Goal: Transaction & Acquisition: Obtain resource

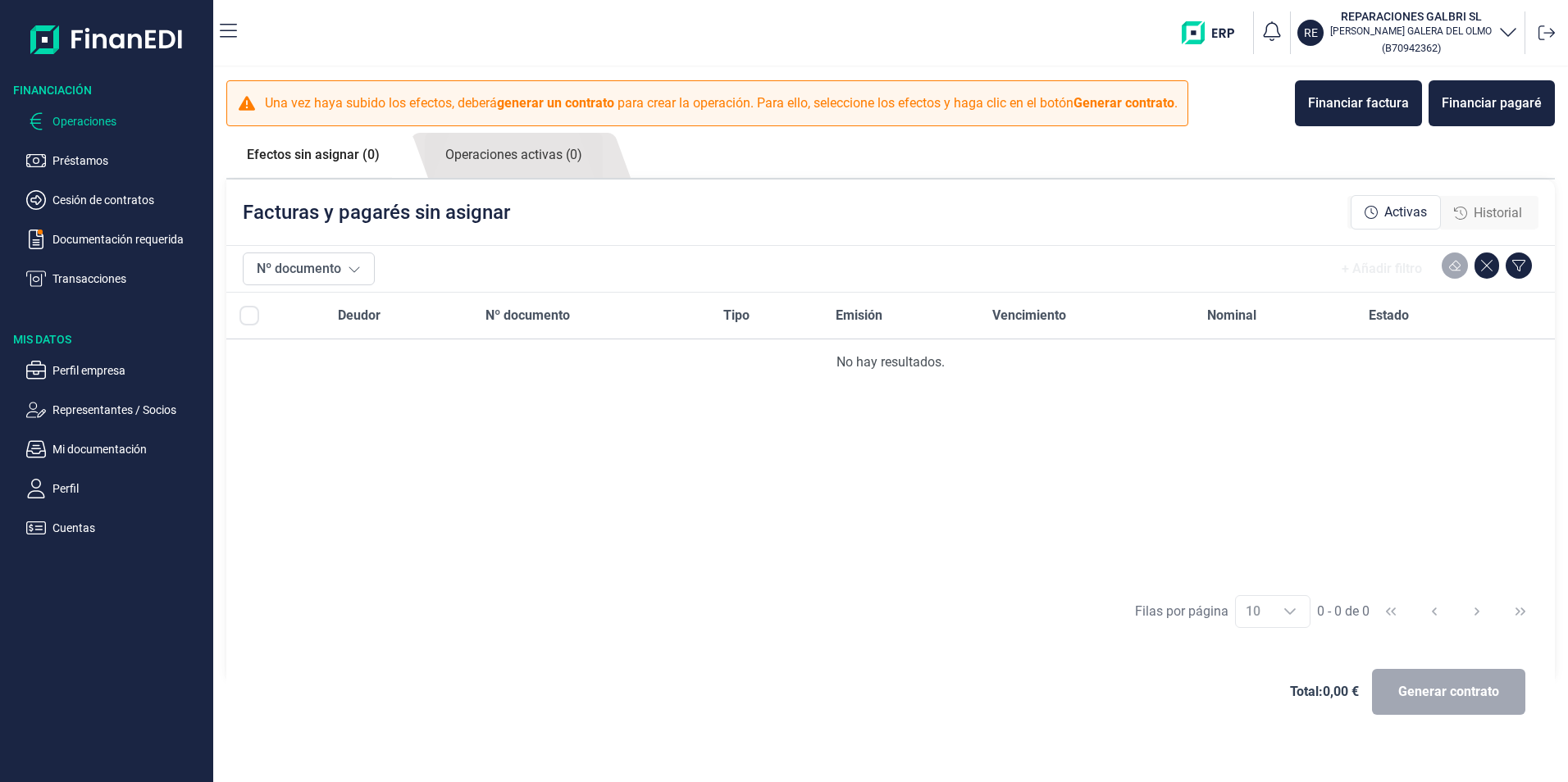
click at [72, 115] on p "Operaciones" at bounding box center [129, 122] width 154 height 20
click at [1494, 100] on div "Financiar pagaré" at bounding box center [1491, 104] width 100 height 20
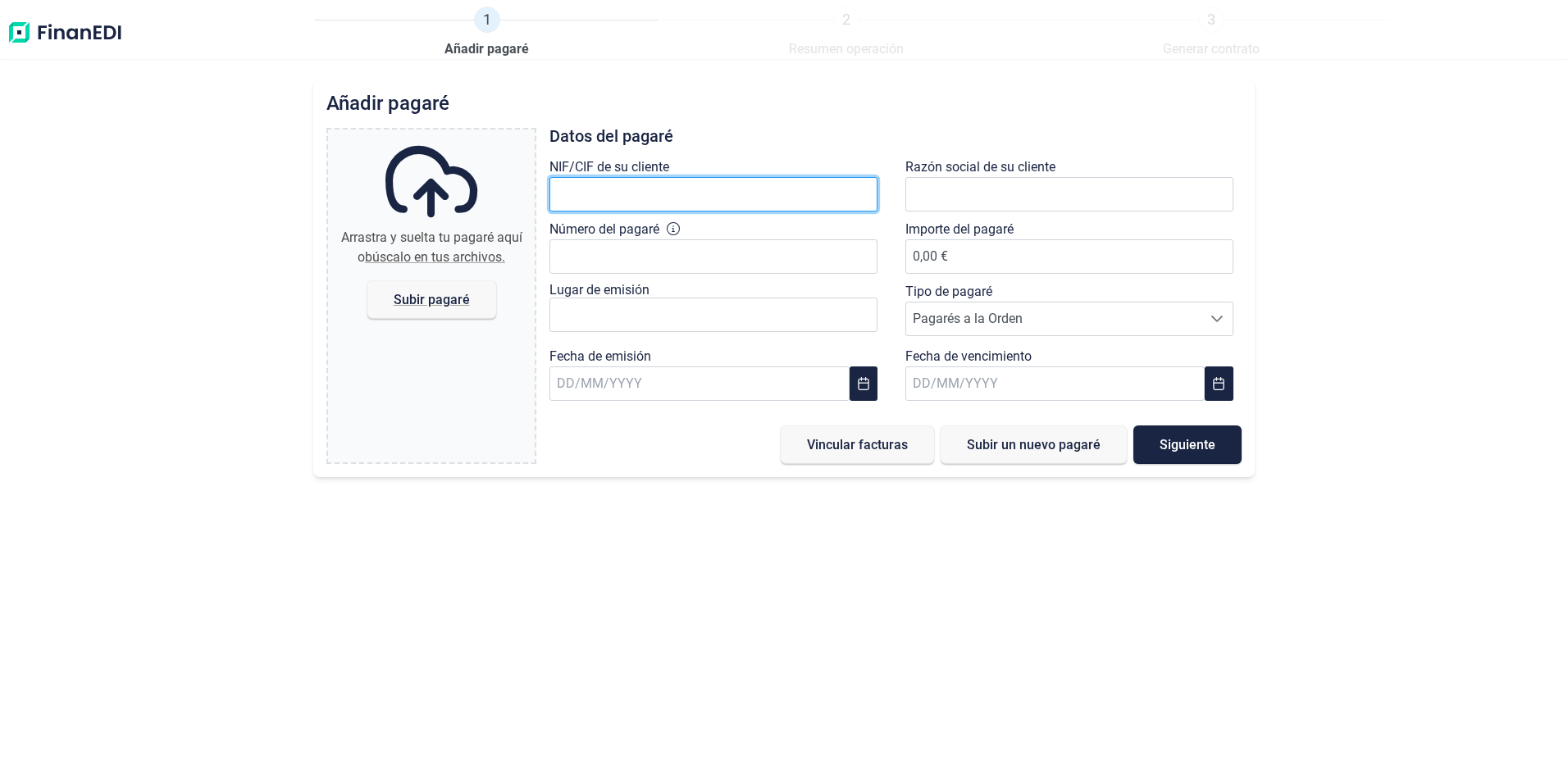
click at [751, 196] on input "text" at bounding box center [714, 194] width 328 height 34
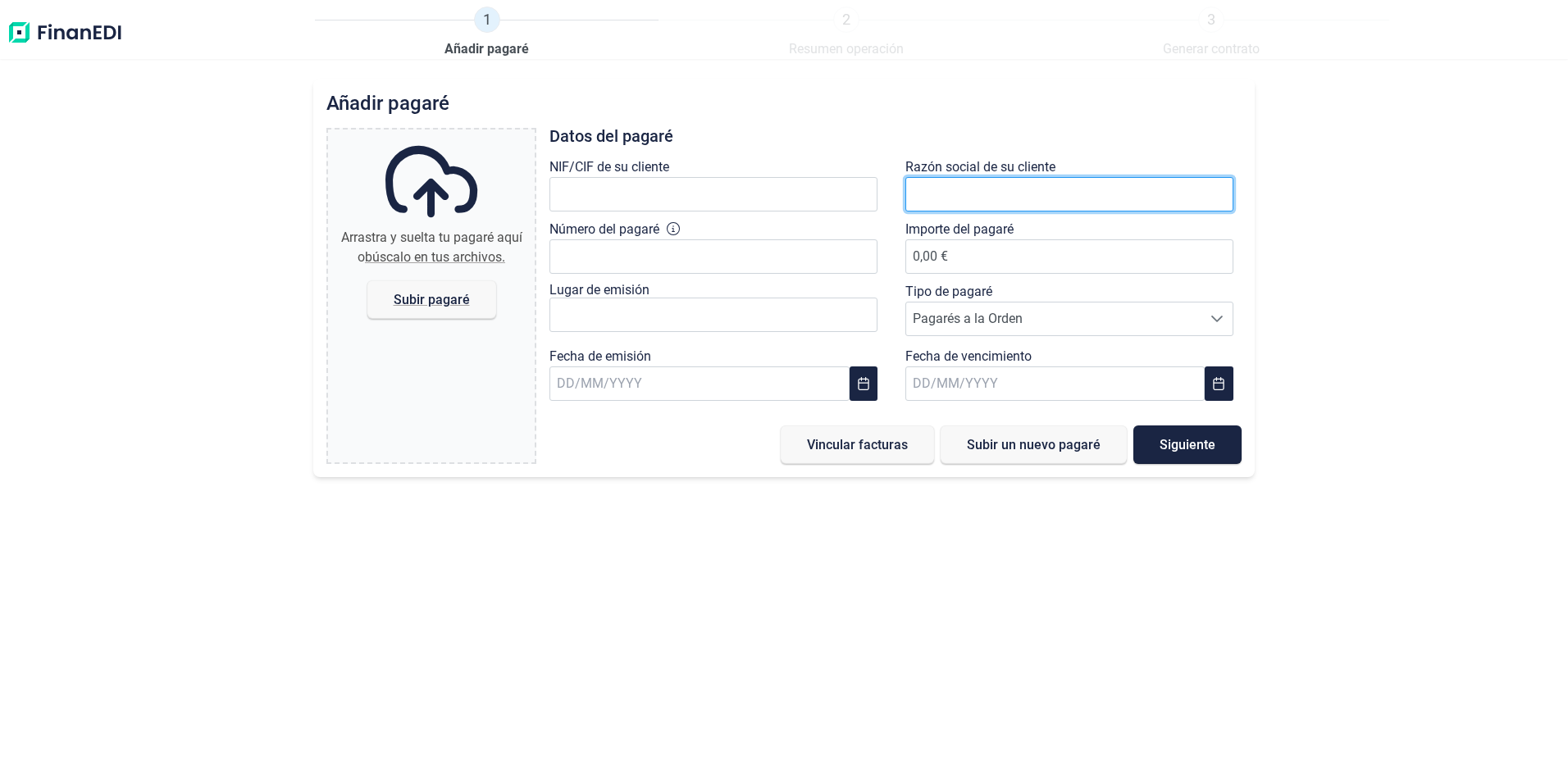
click at [1034, 195] on input "text" at bounding box center [1069, 194] width 328 height 34
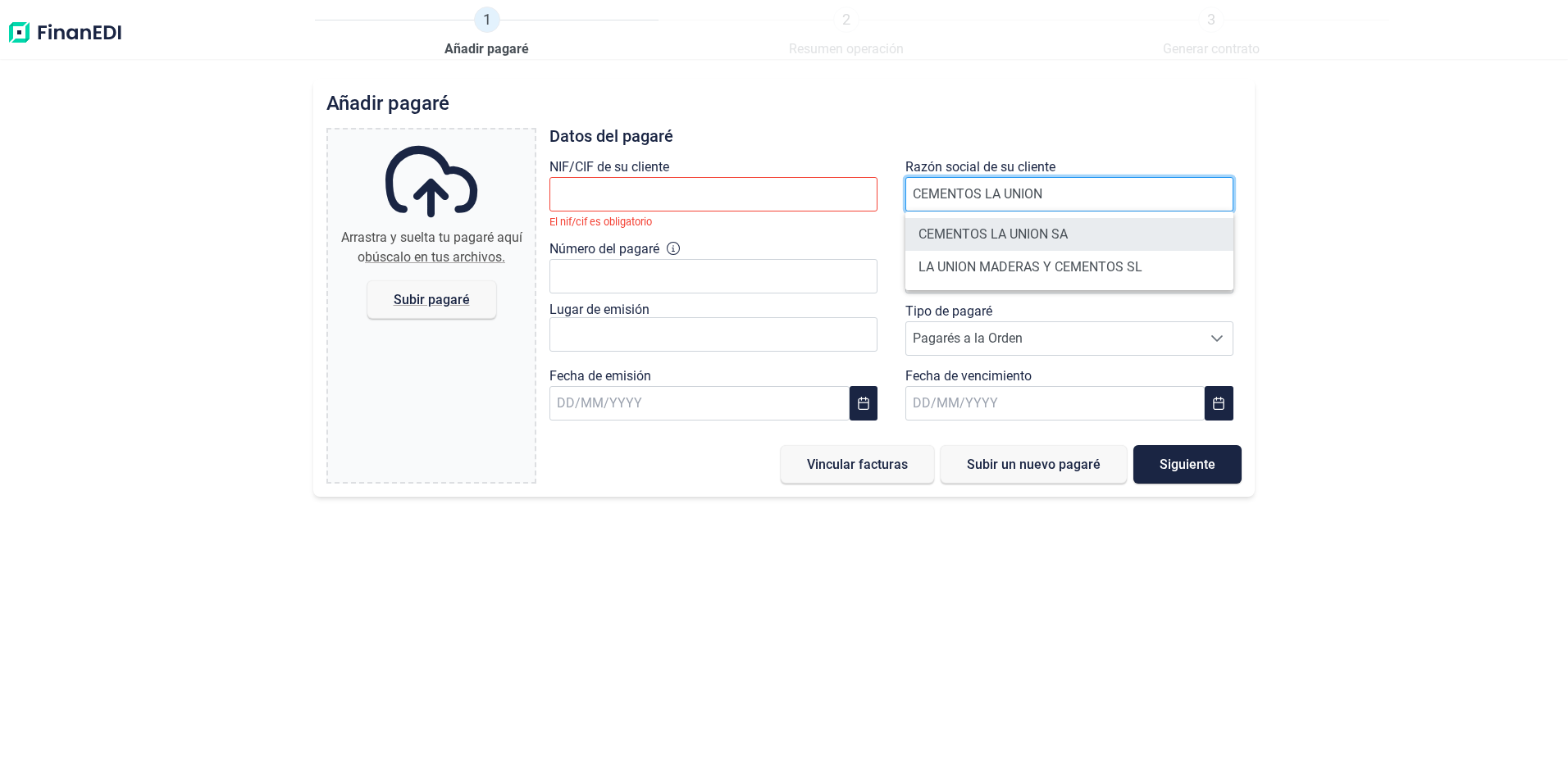
type input "CEMENTOS LA UNION"
click at [1055, 235] on li "CEMENTOS LA UNION SA" at bounding box center [1069, 235] width 328 height 32
type input "A96313242"
type input "CEMENTOS LA UNION SA"
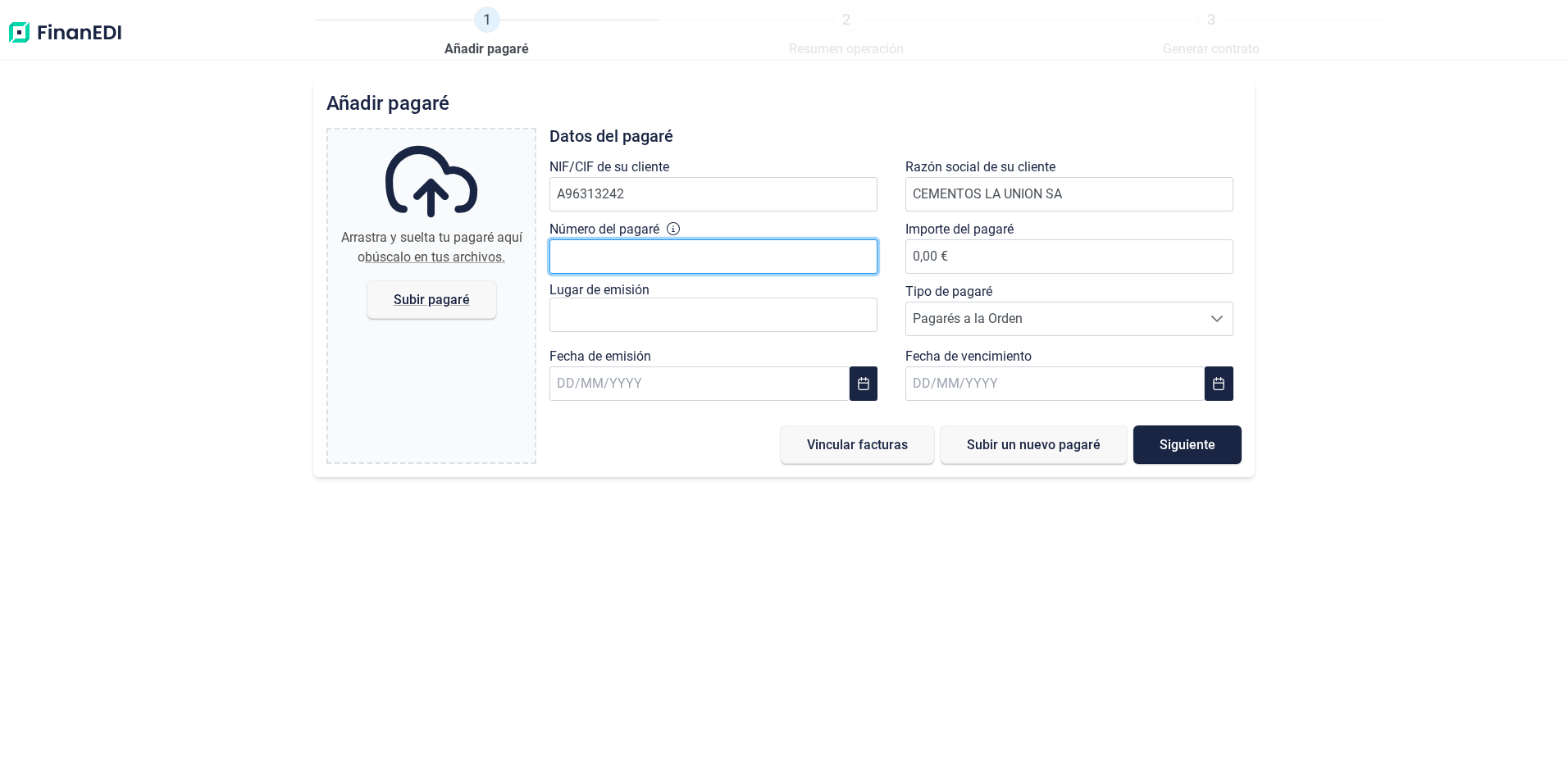
click at [724, 253] on input "Número del pagaré" at bounding box center [714, 256] width 328 height 34
type input "8"
type input "1748237382423"
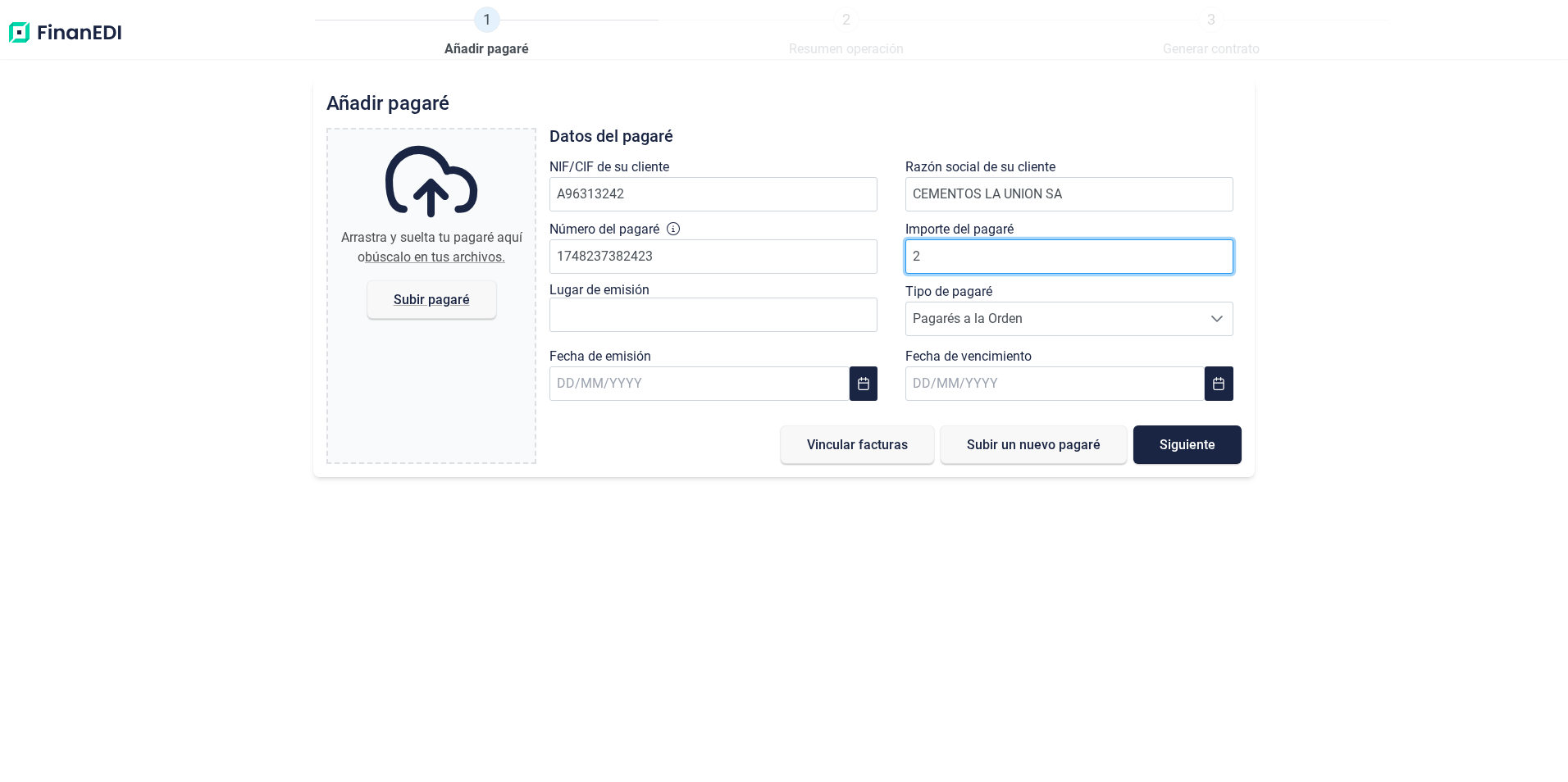
type input "25"
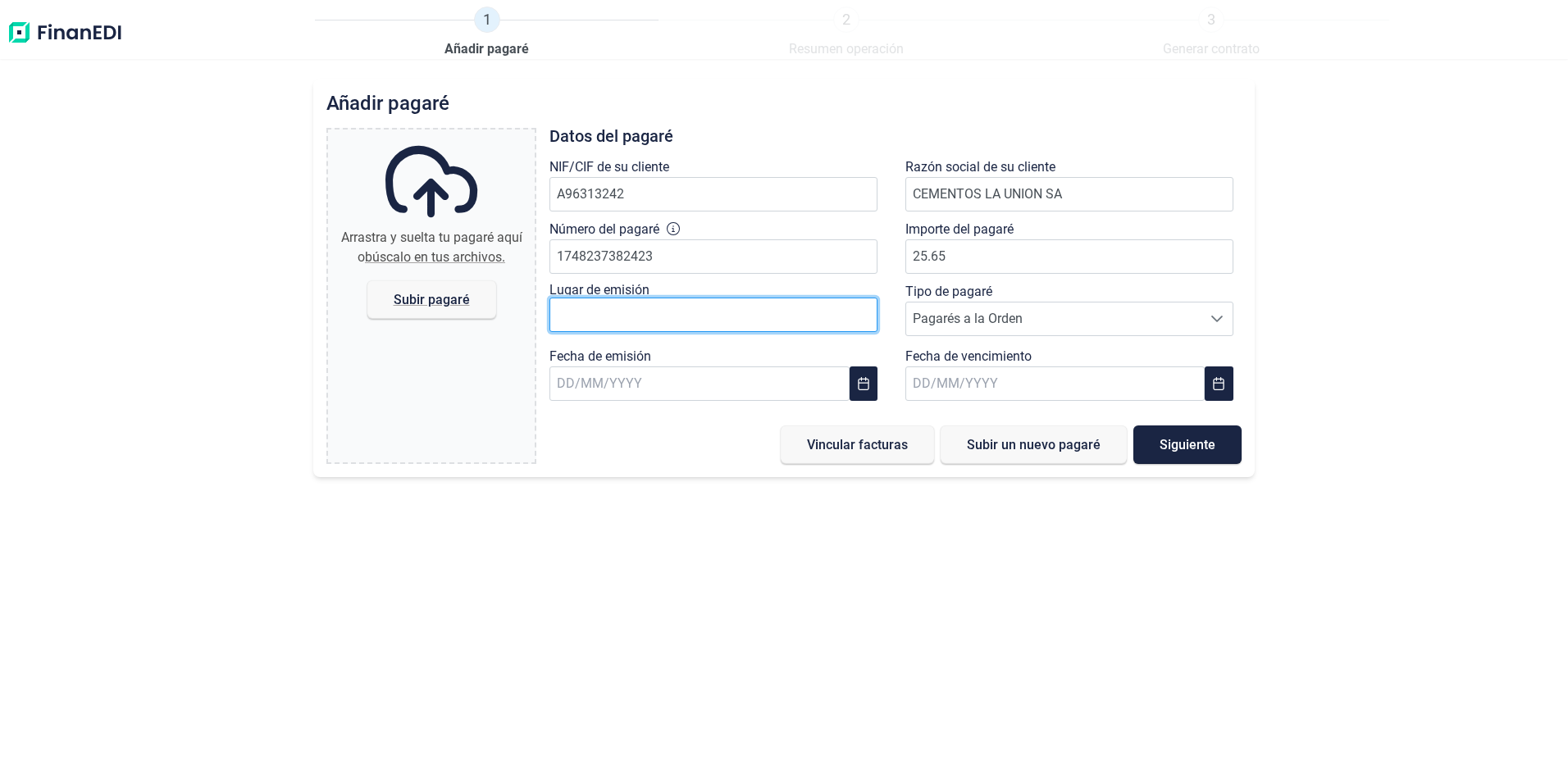
type input "25,65 €"
click at [711, 317] on input "text" at bounding box center [714, 315] width 328 height 34
type input "Ribarroja del Turia"
click at [1220, 313] on icon at bounding box center [1216, 318] width 14 height 14
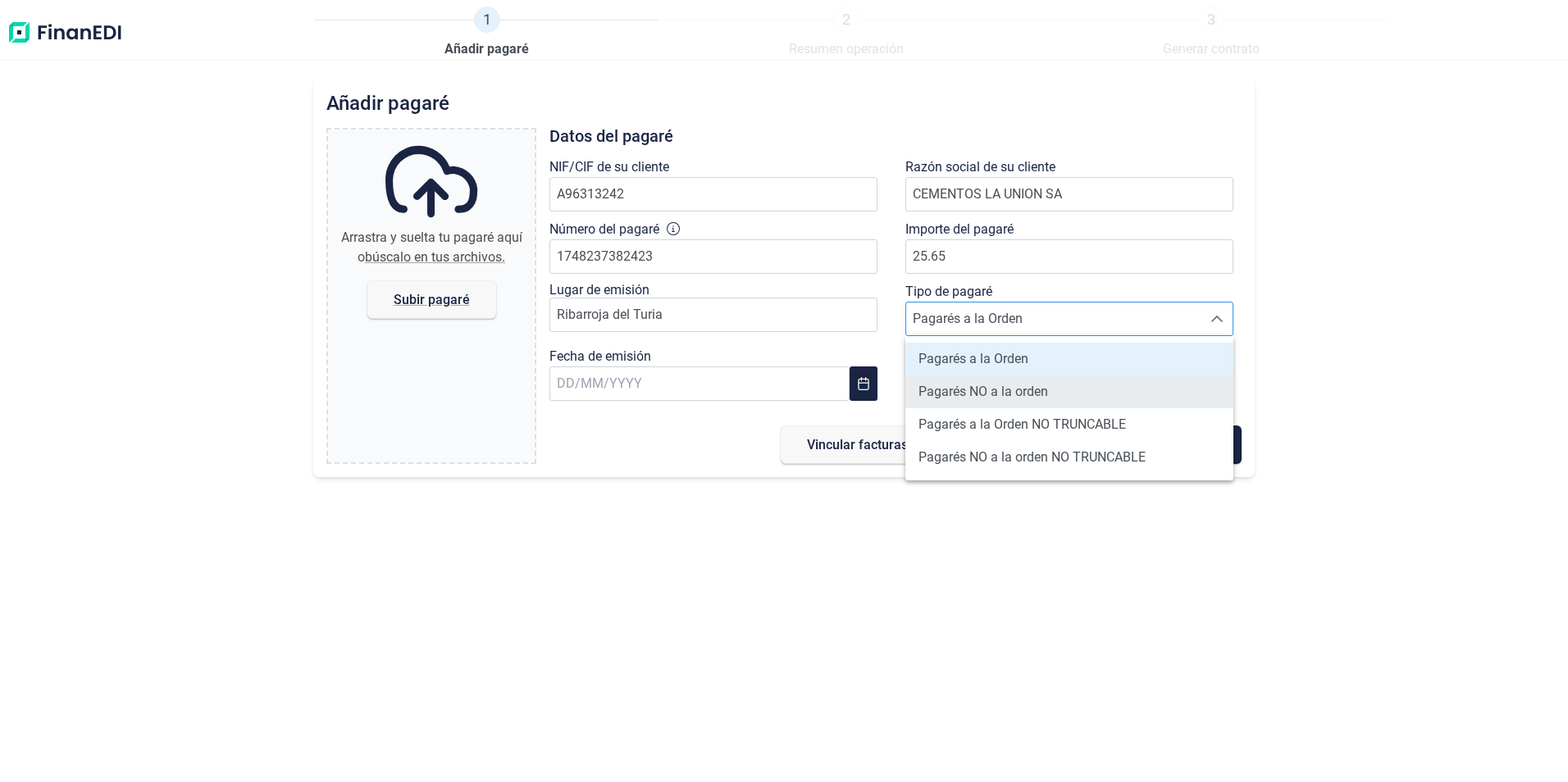
click at [992, 392] on span "Pagarés NO a la orden" at bounding box center [983, 392] width 130 height 20
type input "Pagarés NO a la orden"
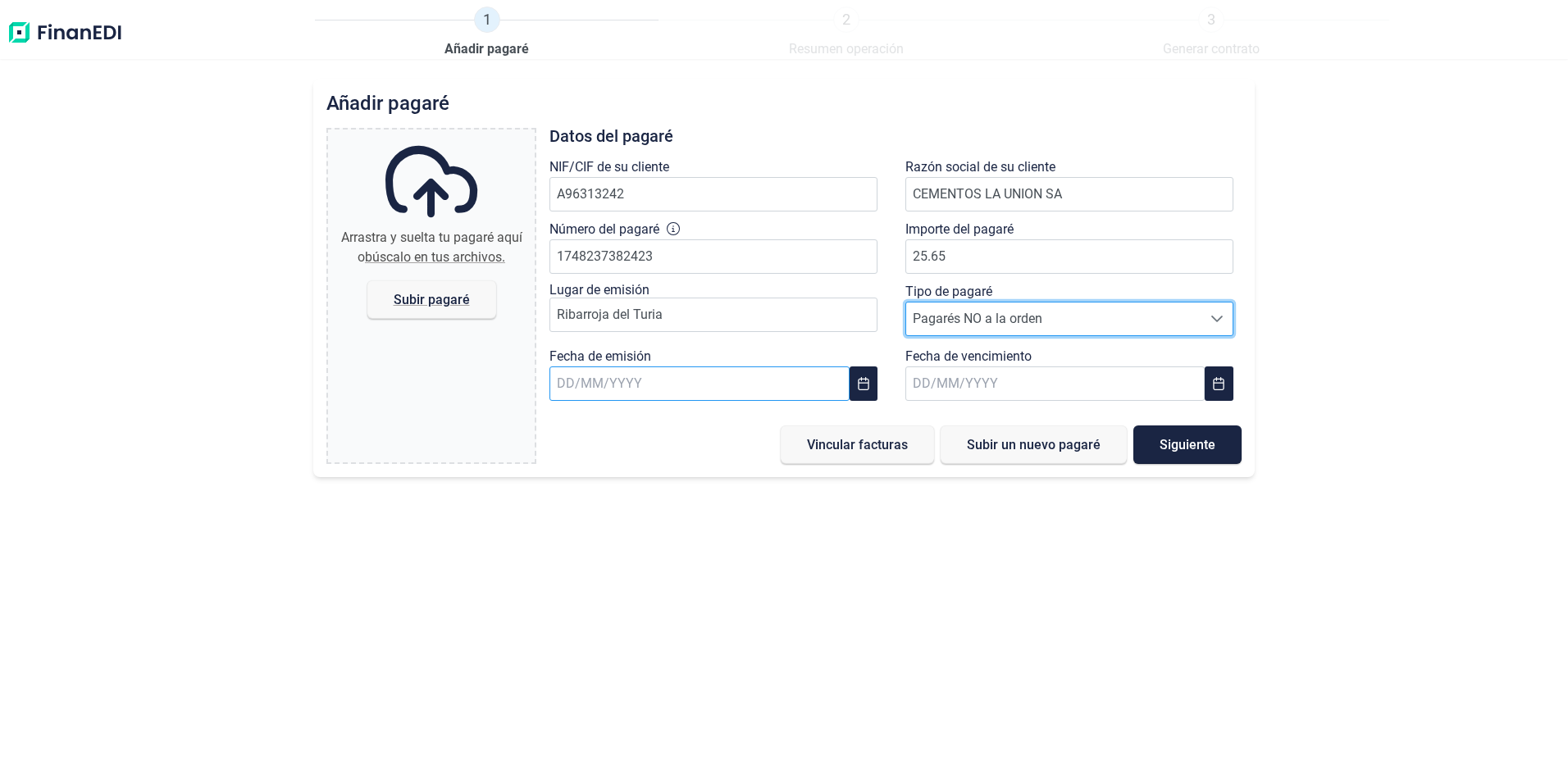
click at [773, 384] on input "text" at bounding box center [699, 383] width 300 height 34
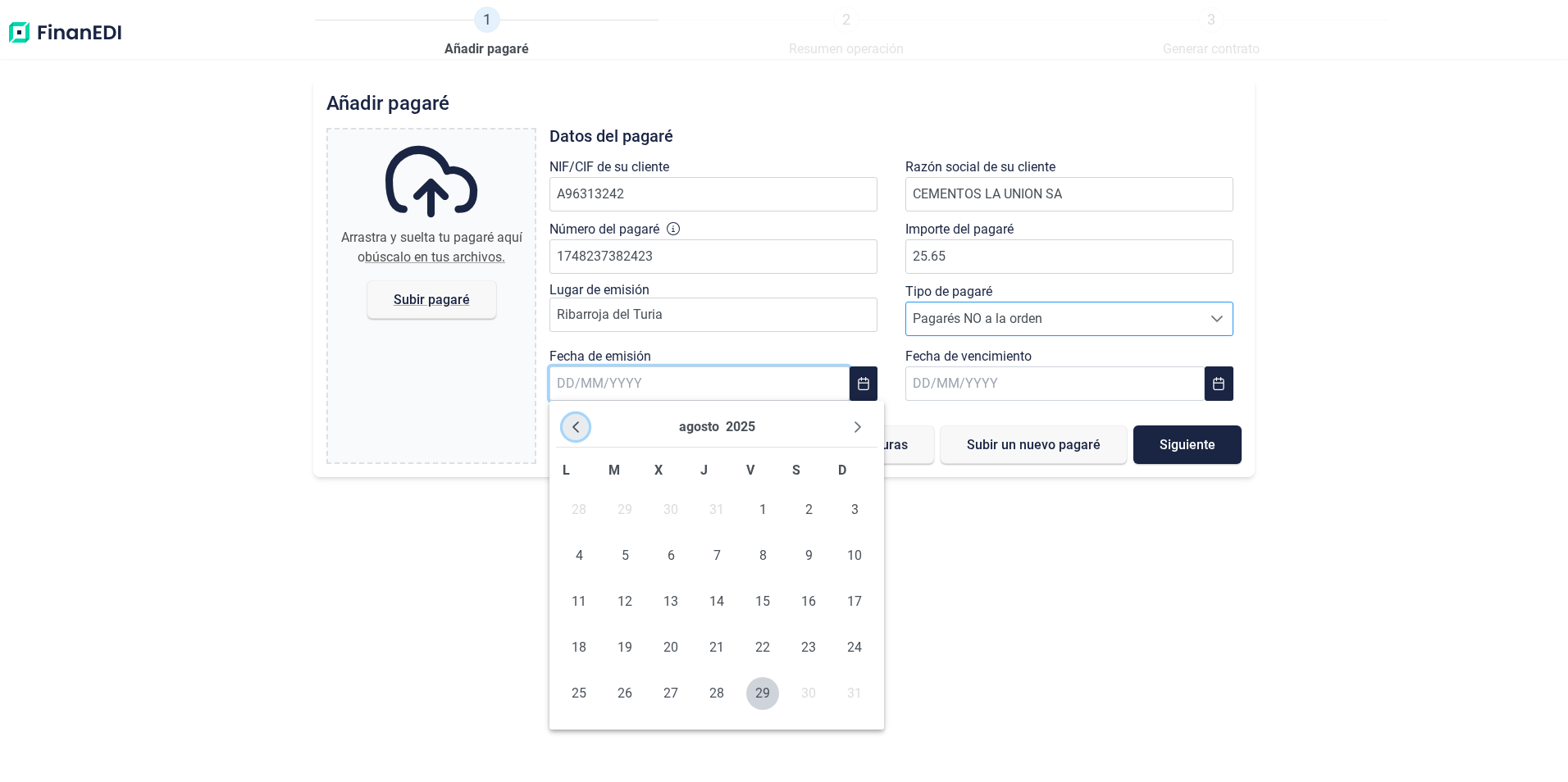
click at [579, 424] on icon "Previous Month" at bounding box center [576, 427] width 14 height 14
click at [855, 422] on icon "Next Month" at bounding box center [858, 427] width 6 height 12
click at [725, 598] on span "17" at bounding box center [716, 602] width 32 height 32
type input "[DATE]"
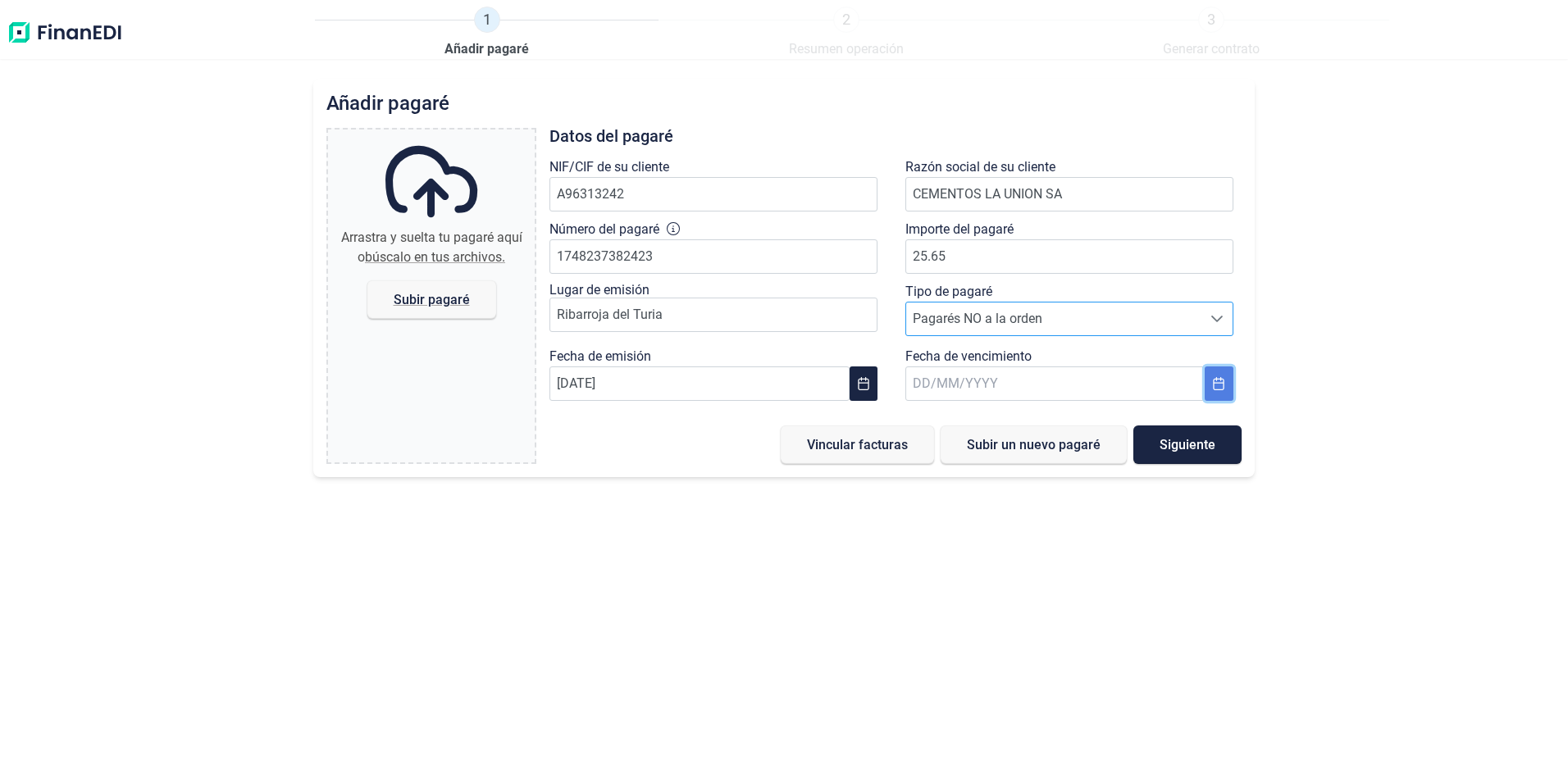
click at [1222, 389] on icon "Choose Date" at bounding box center [1218, 383] width 14 height 14
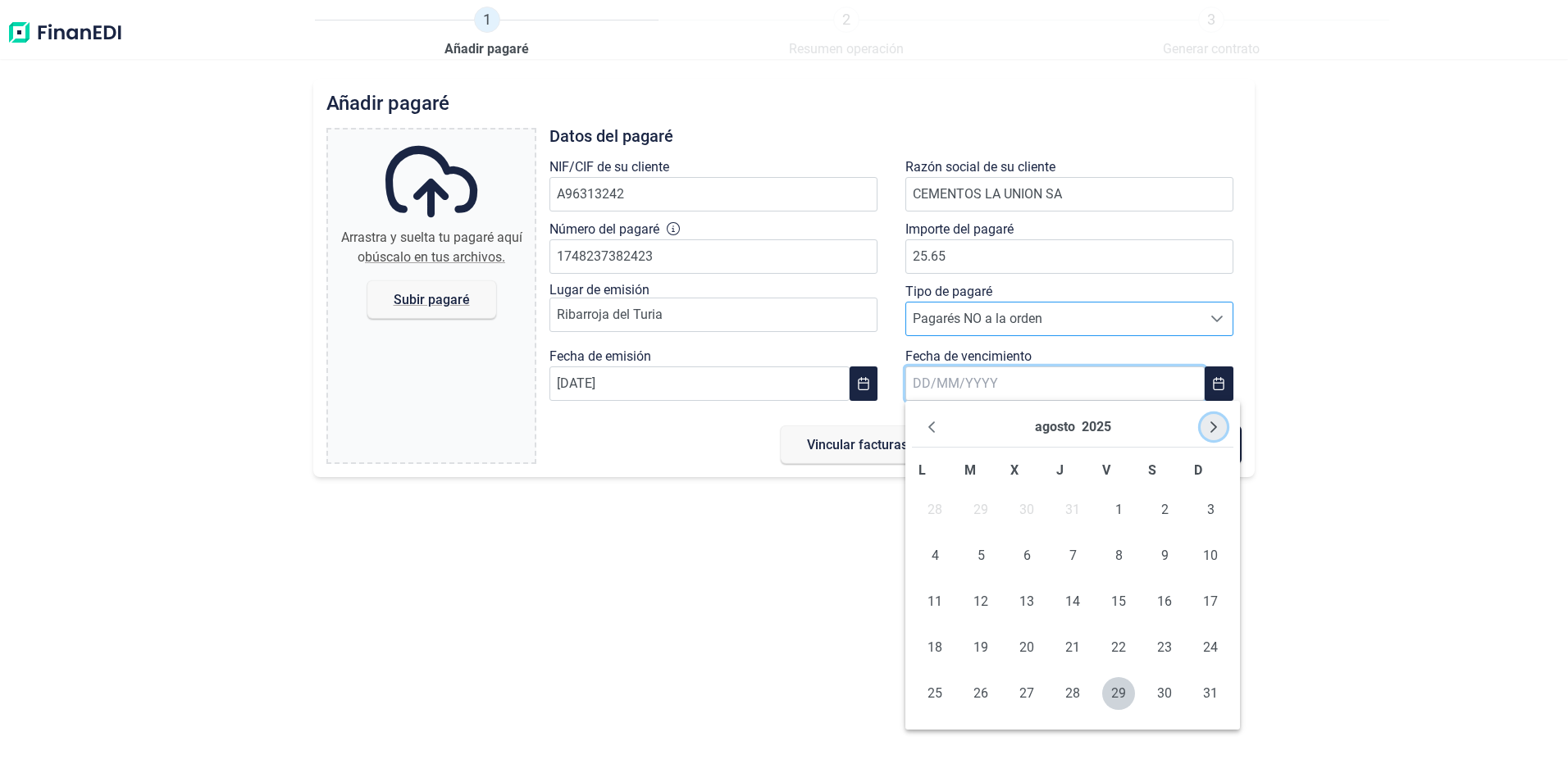
click at [1209, 422] on icon "Next Month" at bounding box center [1213, 427] width 14 height 14
click at [1167, 607] on span "20" at bounding box center [1164, 602] width 32 height 32
type input "[DATE]"
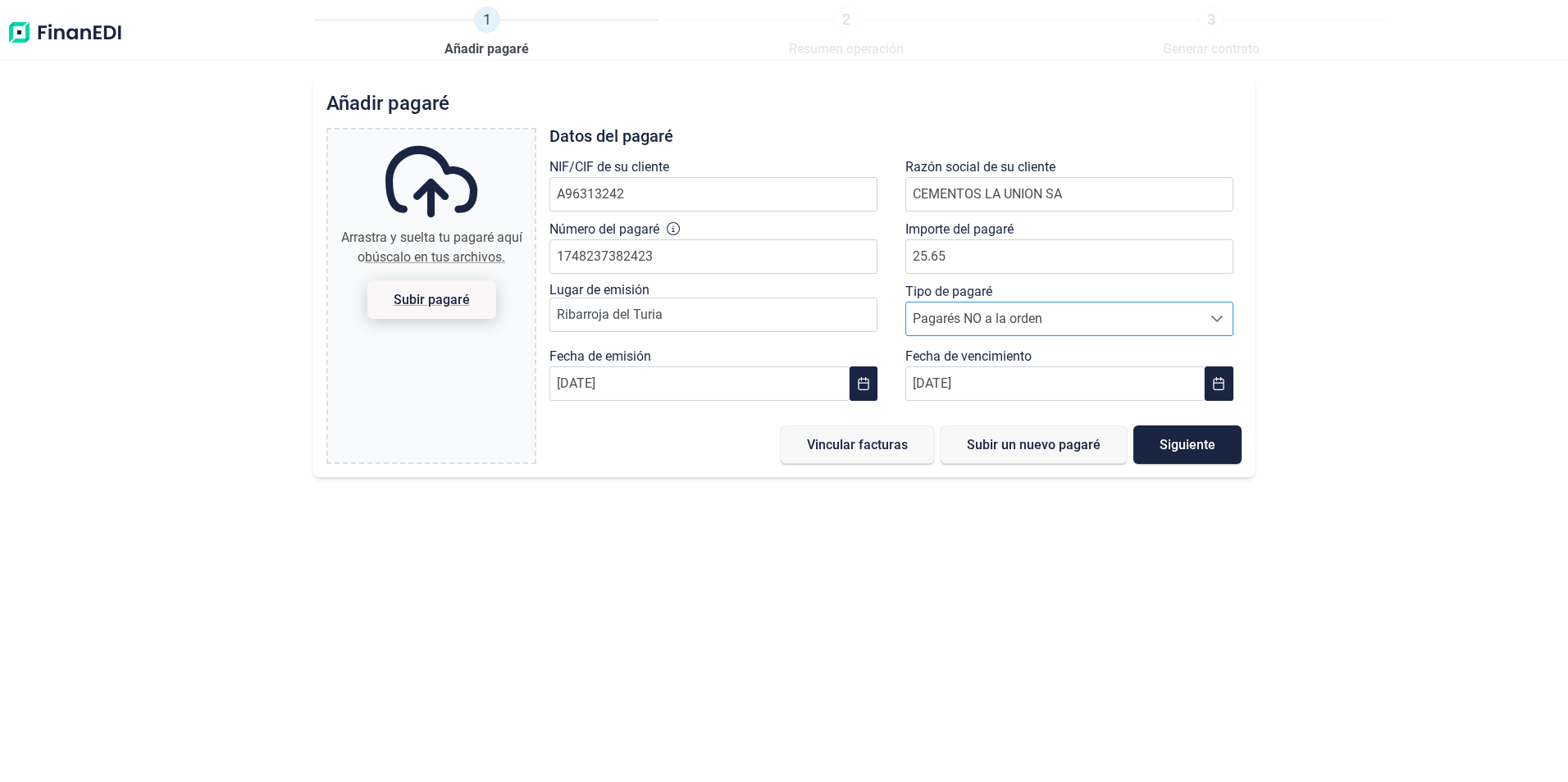
click at [429, 306] on span "Subir pagaré" at bounding box center [431, 299] width 77 height 13
click at [429, 134] on input "Arrastra y suelta tu pagaré aquí o búscalo en tus archivos. Subir pagaré" at bounding box center [431, 132] width 207 height 5
type input "C:\fakepath\cementos la union.pdf"
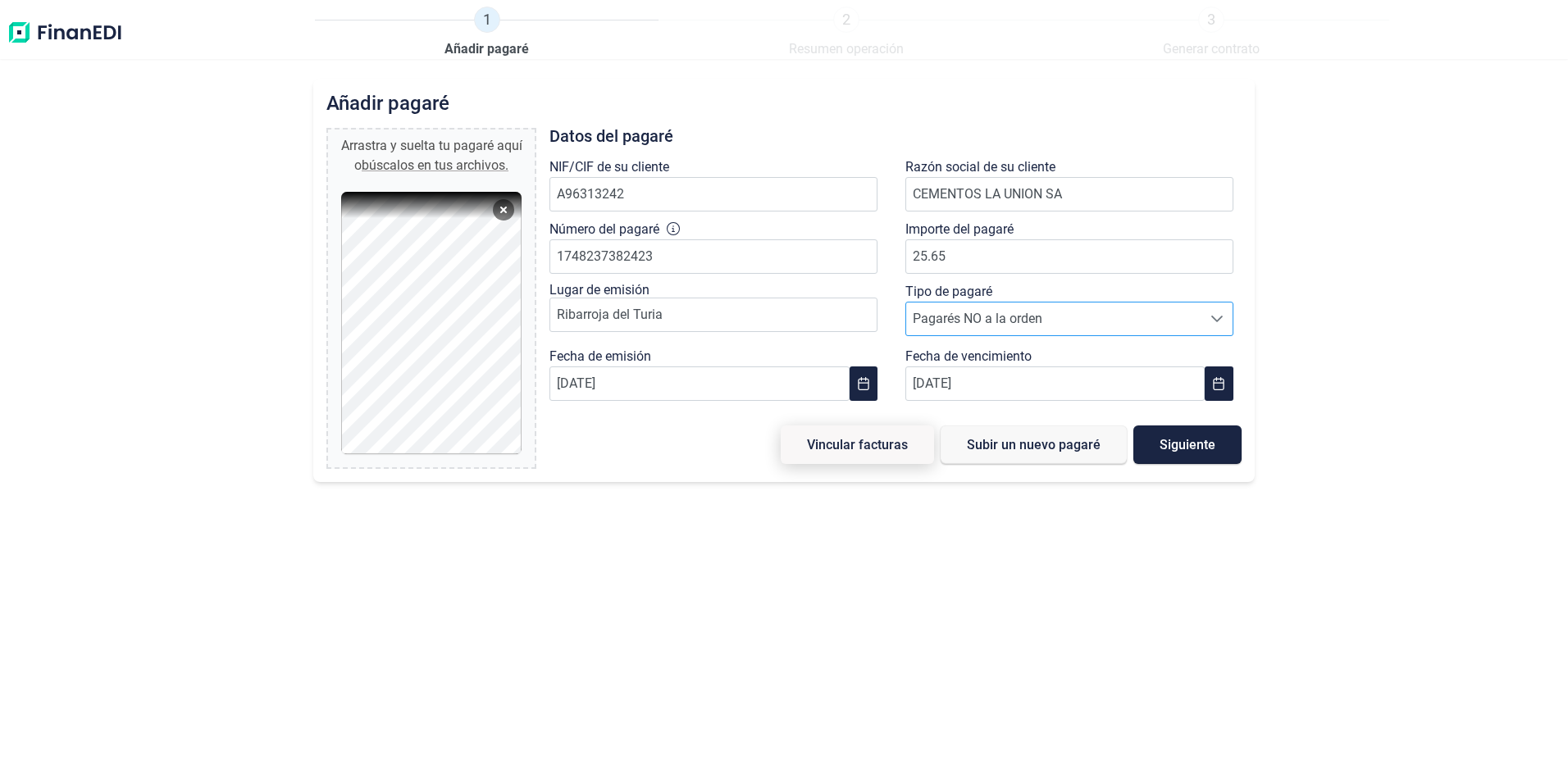
click at [857, 445] on span "Vincular facturas" at bounding box center [857, 445] width 101 height 13
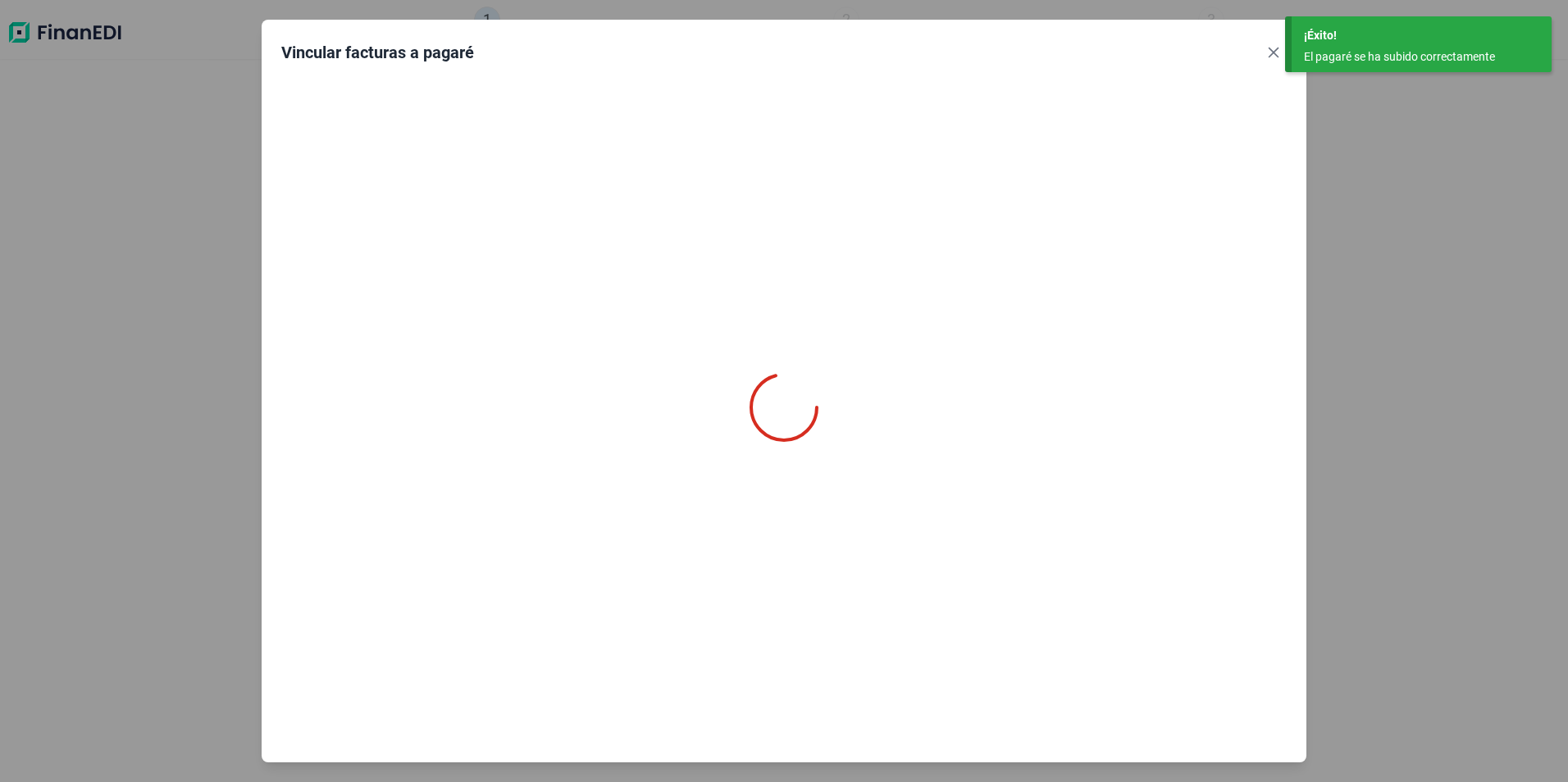
type input "0,00 €"
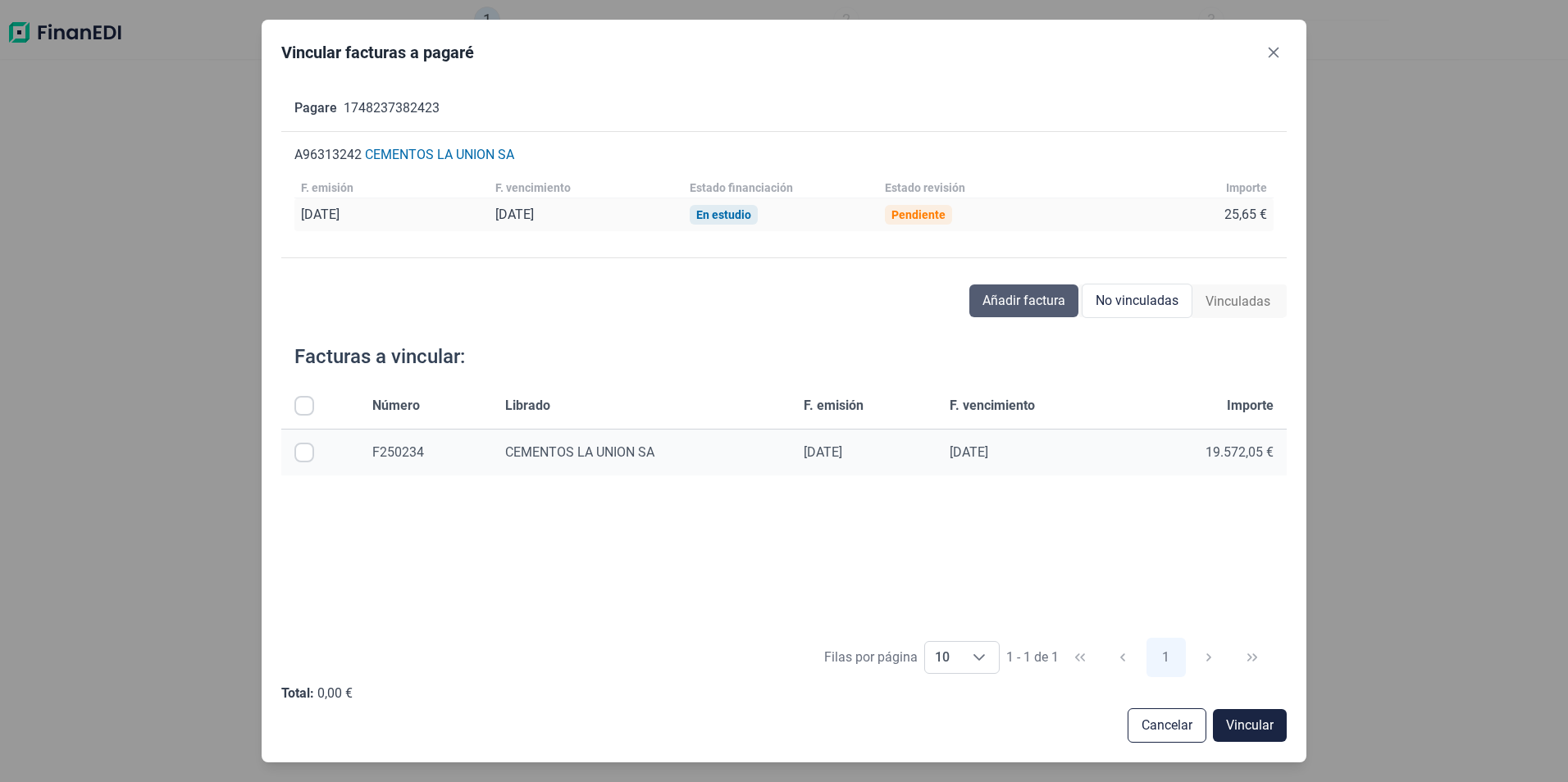
click at [1025, 301] on span "Añadir factura" at bounding box center [1024, 301] width 83 height 20
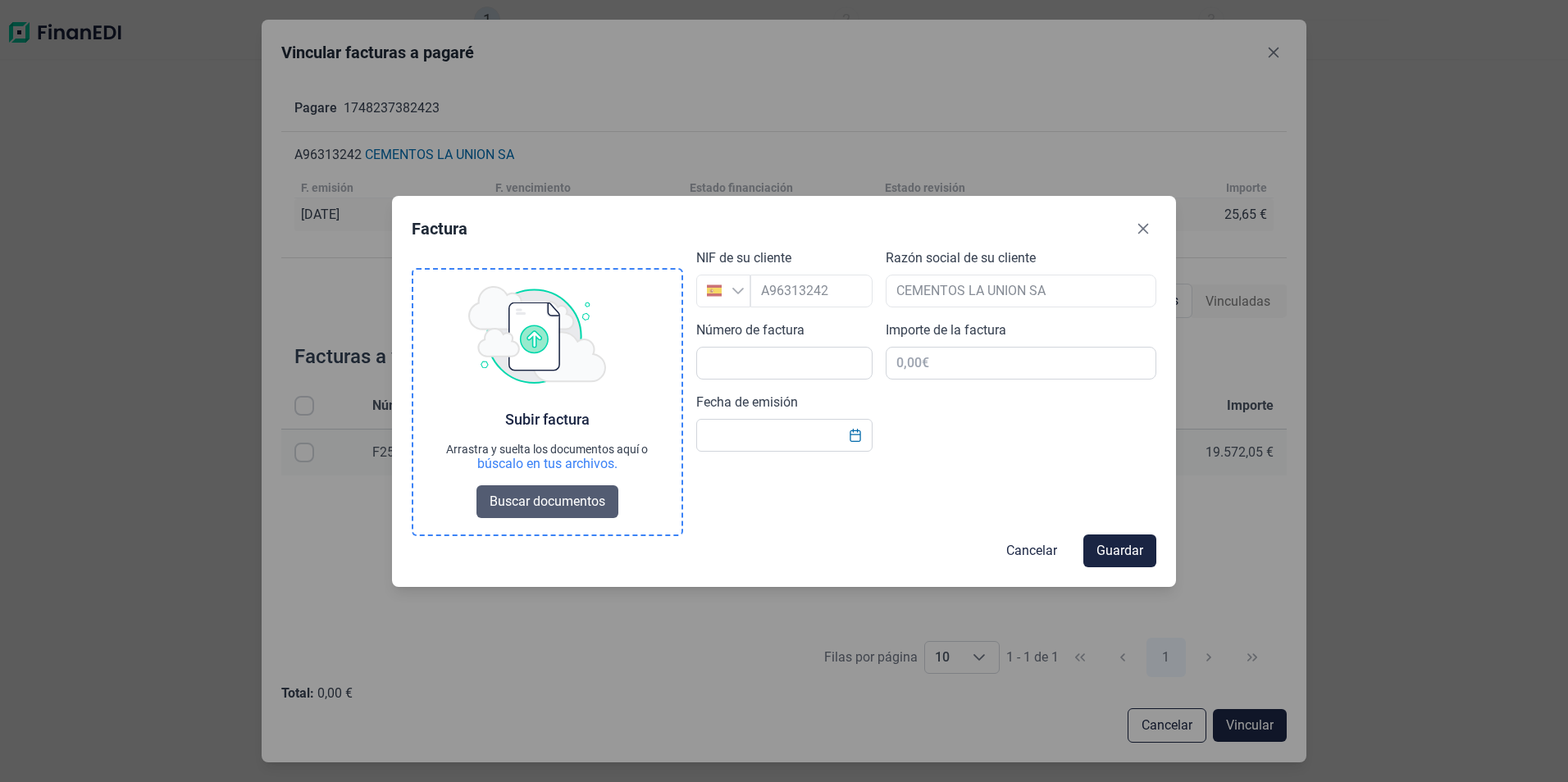
click at [553, 506] on span "Buscar documentos" at bounding box center [548, 501] width 115 height 20
click at [570, 493] on span "Buscar documentos" at bounding box center [548, 501] width 115 height 20
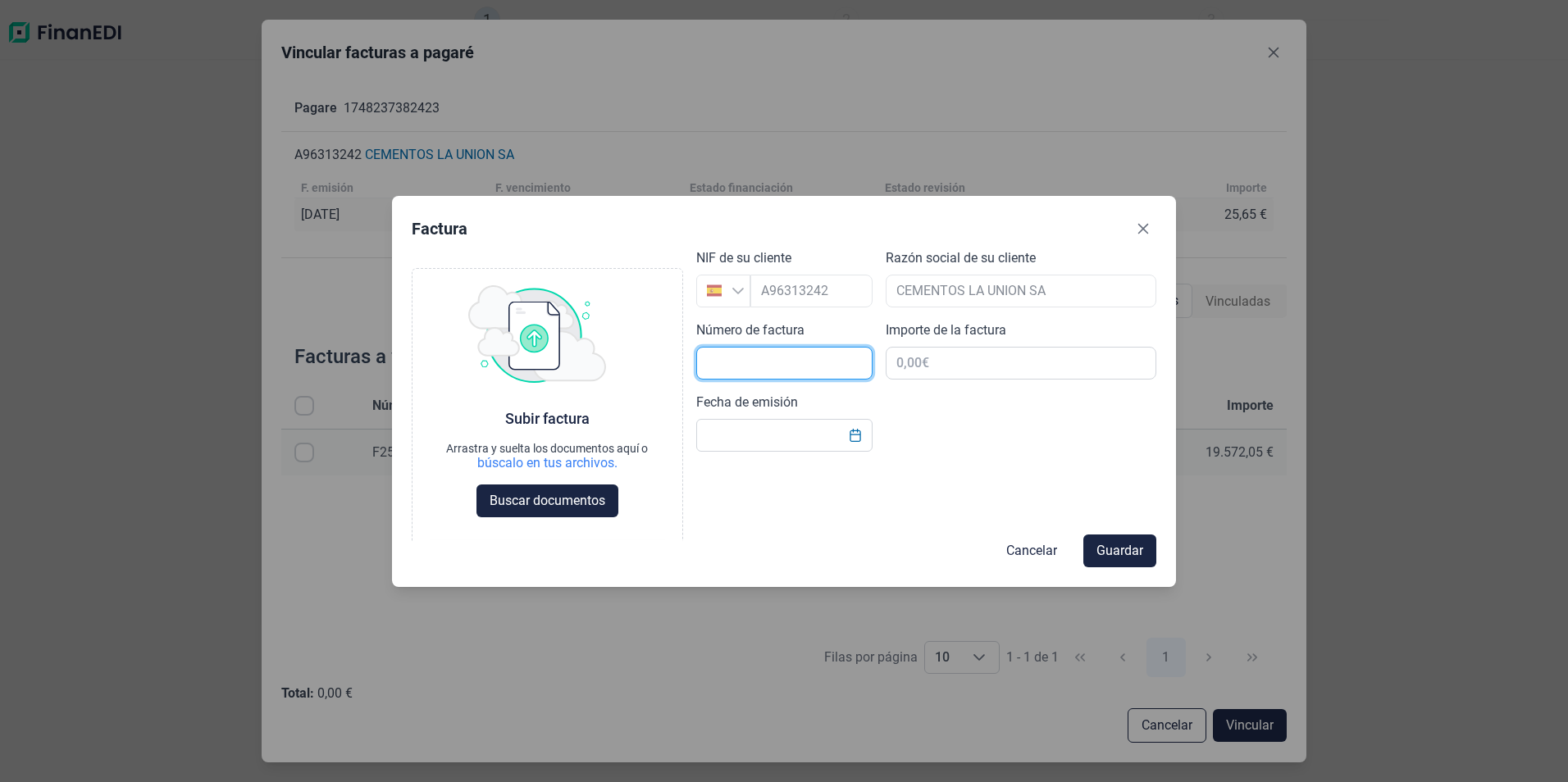
drag, startPoint x: 790, startPoint y: 362, endPoint x: 759, endPoint y: 378, distance: 34.9
click at [767, 374] on input "text" at bounding box center [784, 363] width 176 height 32
type input "F250277"
click at [964, 355] on input "text" at bounding box center [1021, 363] width 272 height 32
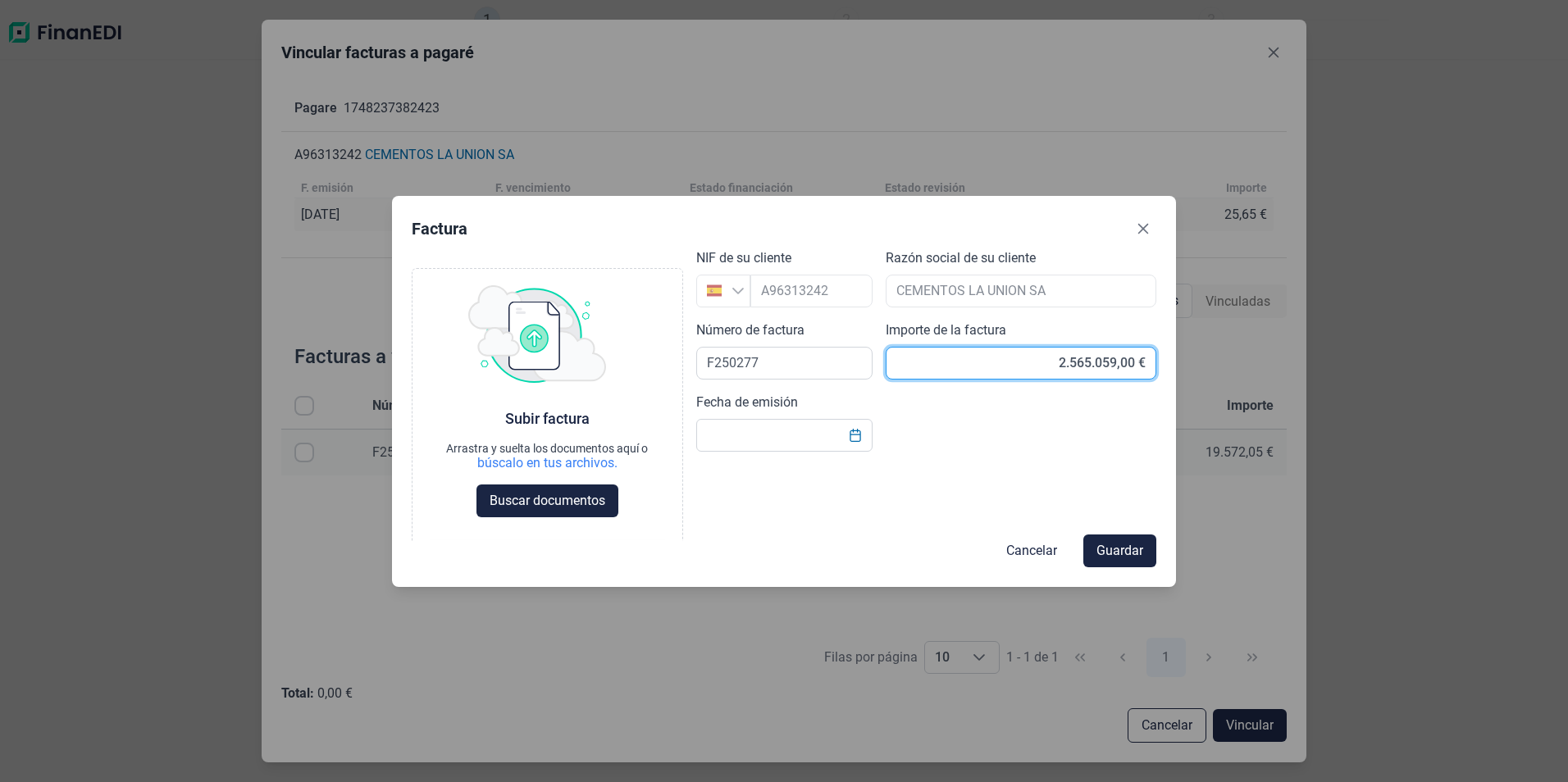
click at [1137, 360] on input "2.565.059,00 €" at bounding box center [1021, 363] width 272 height 32
type input "2,00 €"
type input "25.650,59 €"
click at [801, 432] on input "Fecha de emisión" at bounding box center [784, 435] width 176 height 32
click at [853, 436] on icon "Choose Date" at bounding box center [855, 435] width 14 height 14
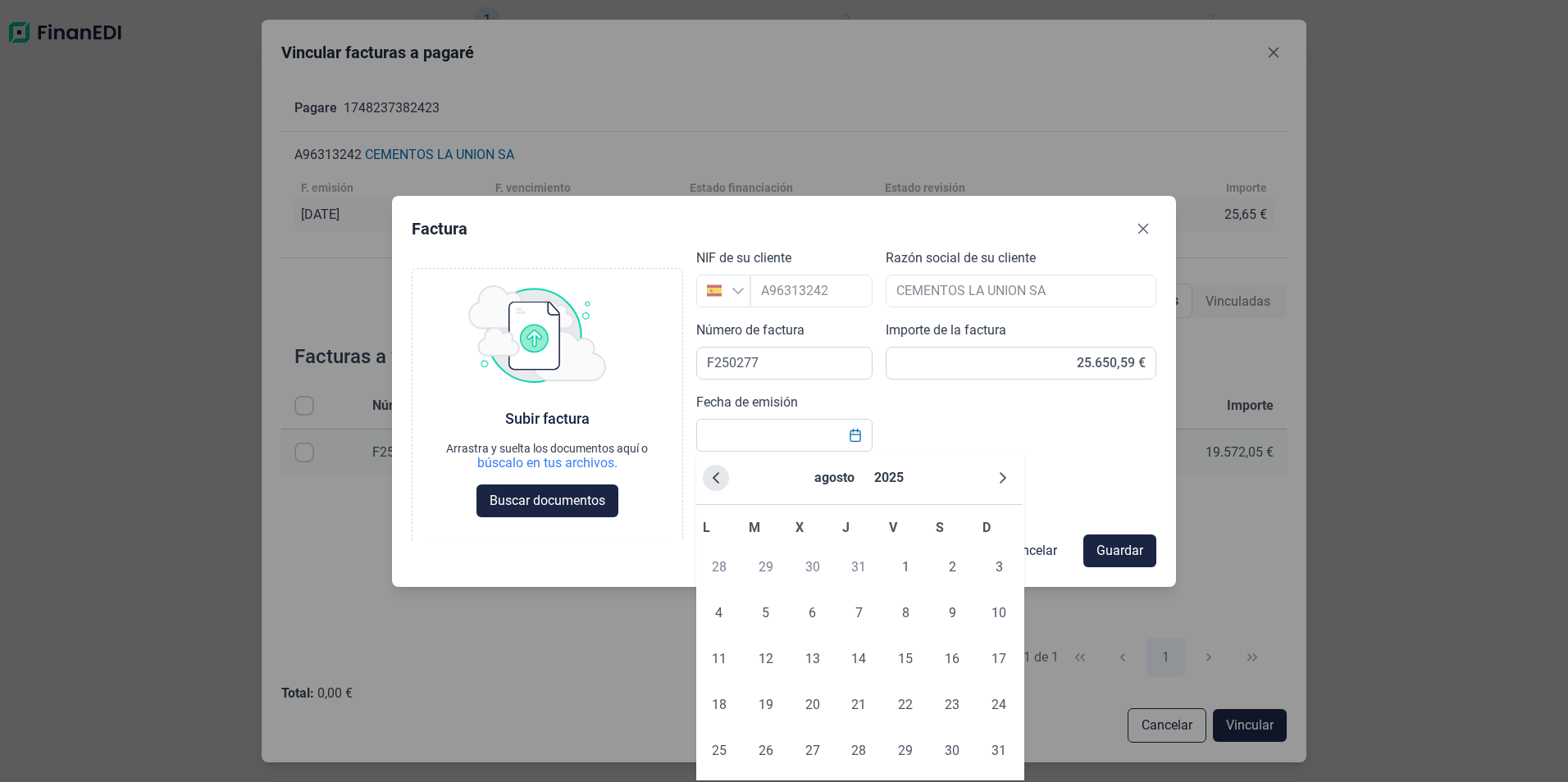
click at [718, 481] on icon "Previous Month" at bounding box center [715, 478] width 14 height 14
click at [906, 705] on span "20" at bounding box center [905, 704] width 32 height 32
type input "[DATE]"
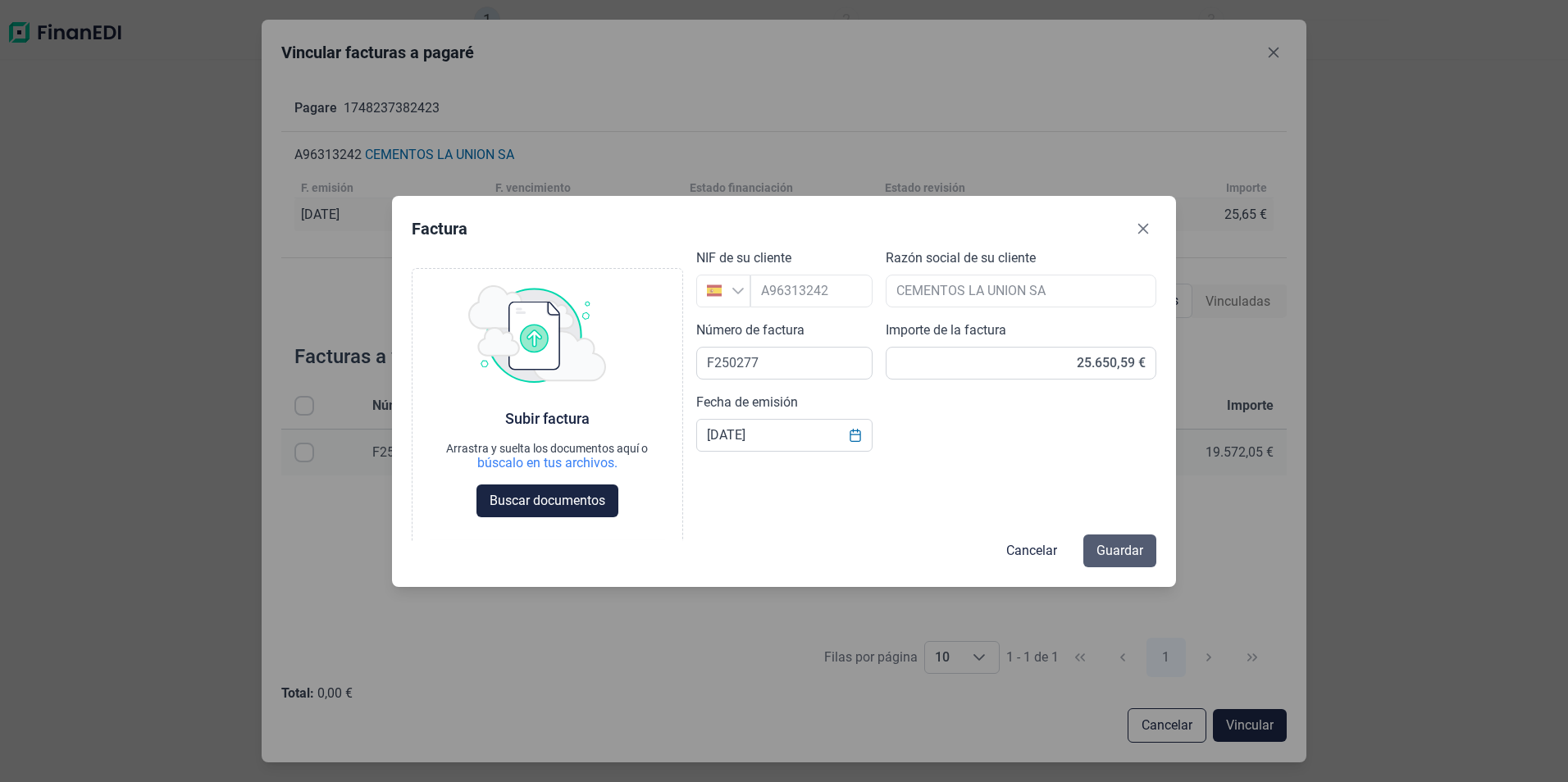
click at [1120, 546] on span "Guardar" at bounding box center [1120, 551] width 47 height 20
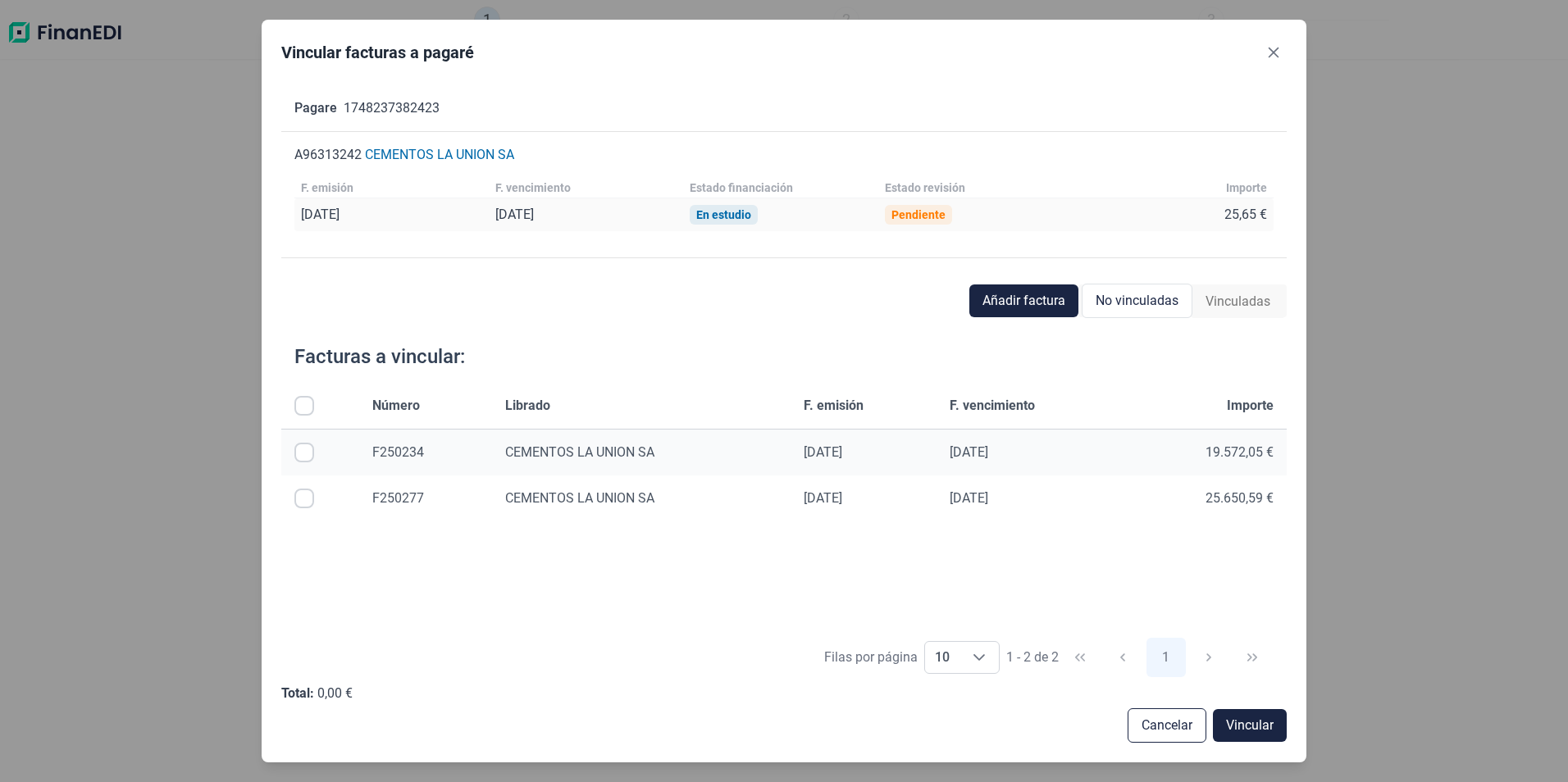
click at [311, 494] on input "Row Selected null" at bounding box center [304, 499] width 20 height 20
checkbox input "true"
click at [1255, 729] on span "Vincular" at bounding box center [1250, 725] width 48 height 20
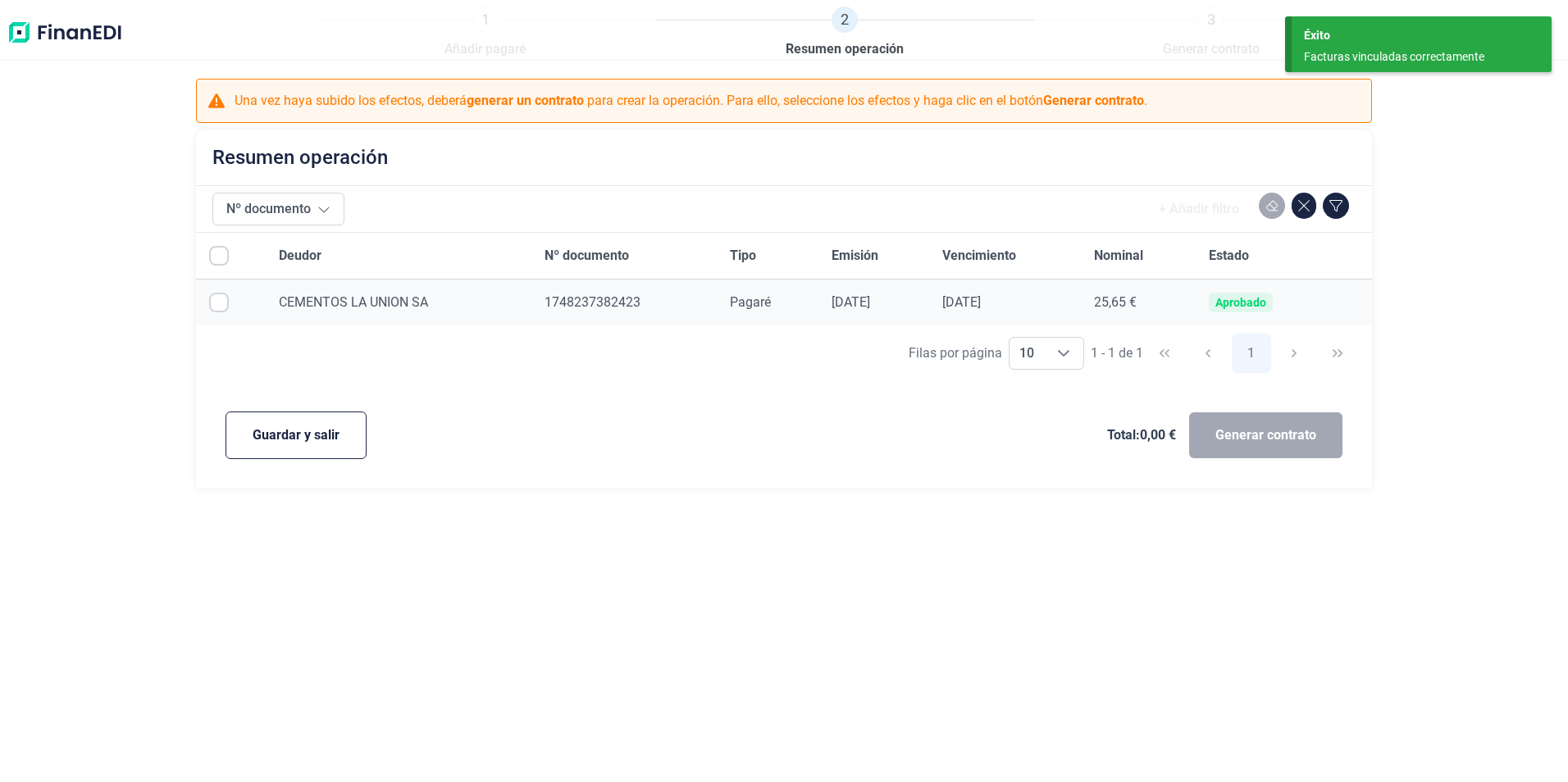
checkbox input "true"
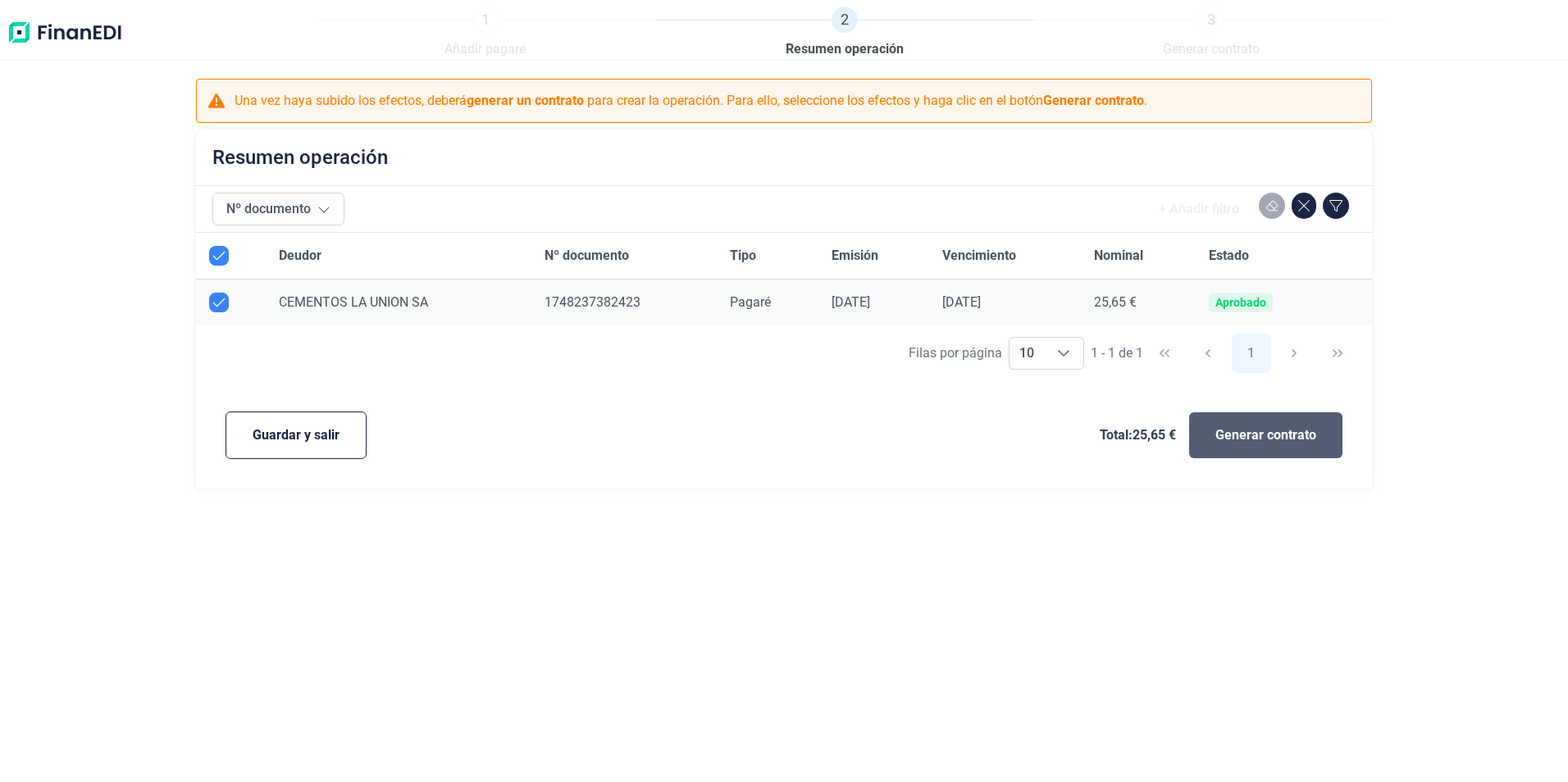
click at [1278, 446] on button "Generar contrato" at bounding box center [1266, 435] width 153 height 46
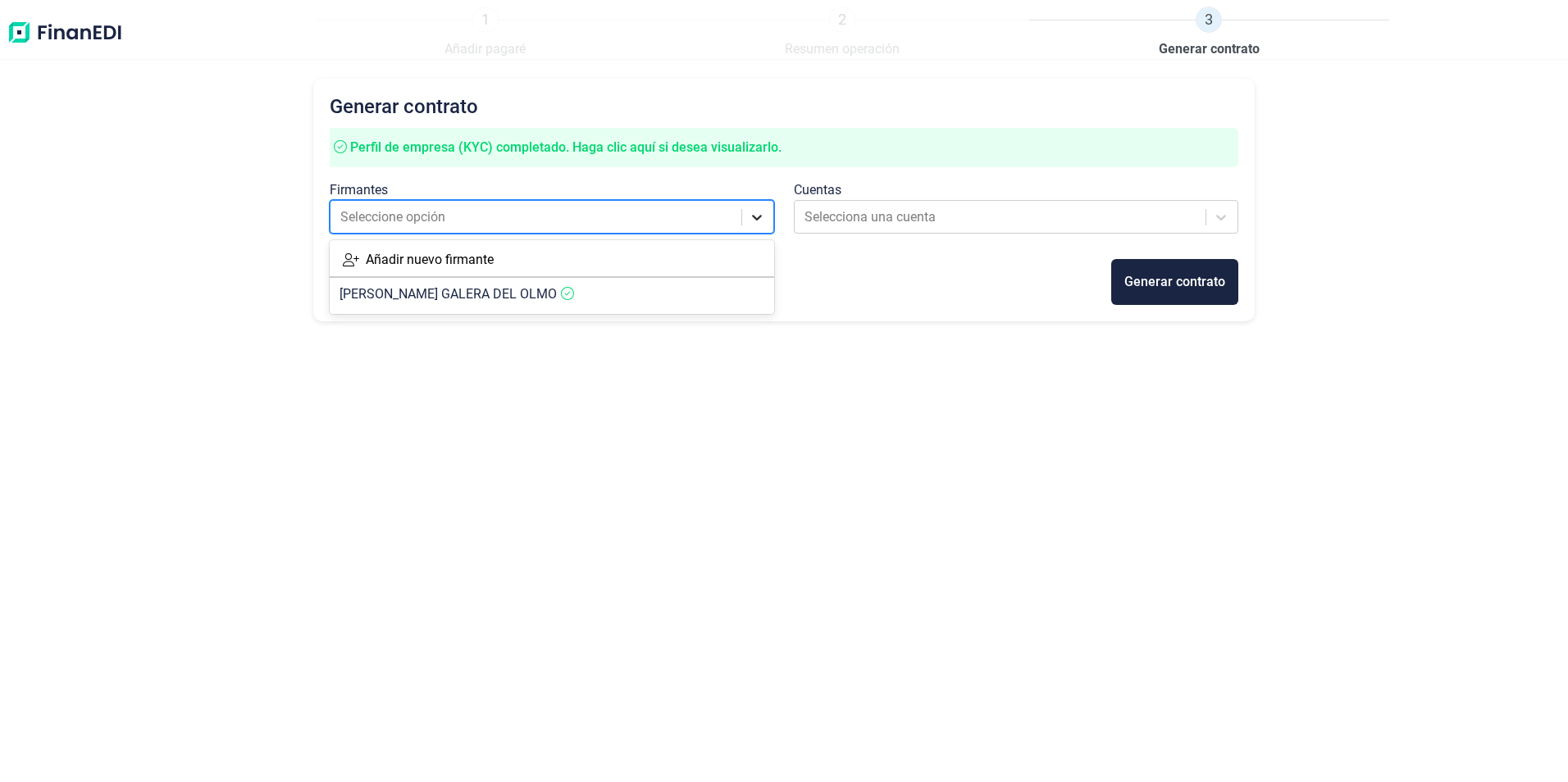
click at [760, 220] on icon at bounding box center [757, 217] width 16 height 16
click at [462, 296] on span "[PERSON_NAME] DEL OLMO" at bounding box center [447, 293] width 217 height 15
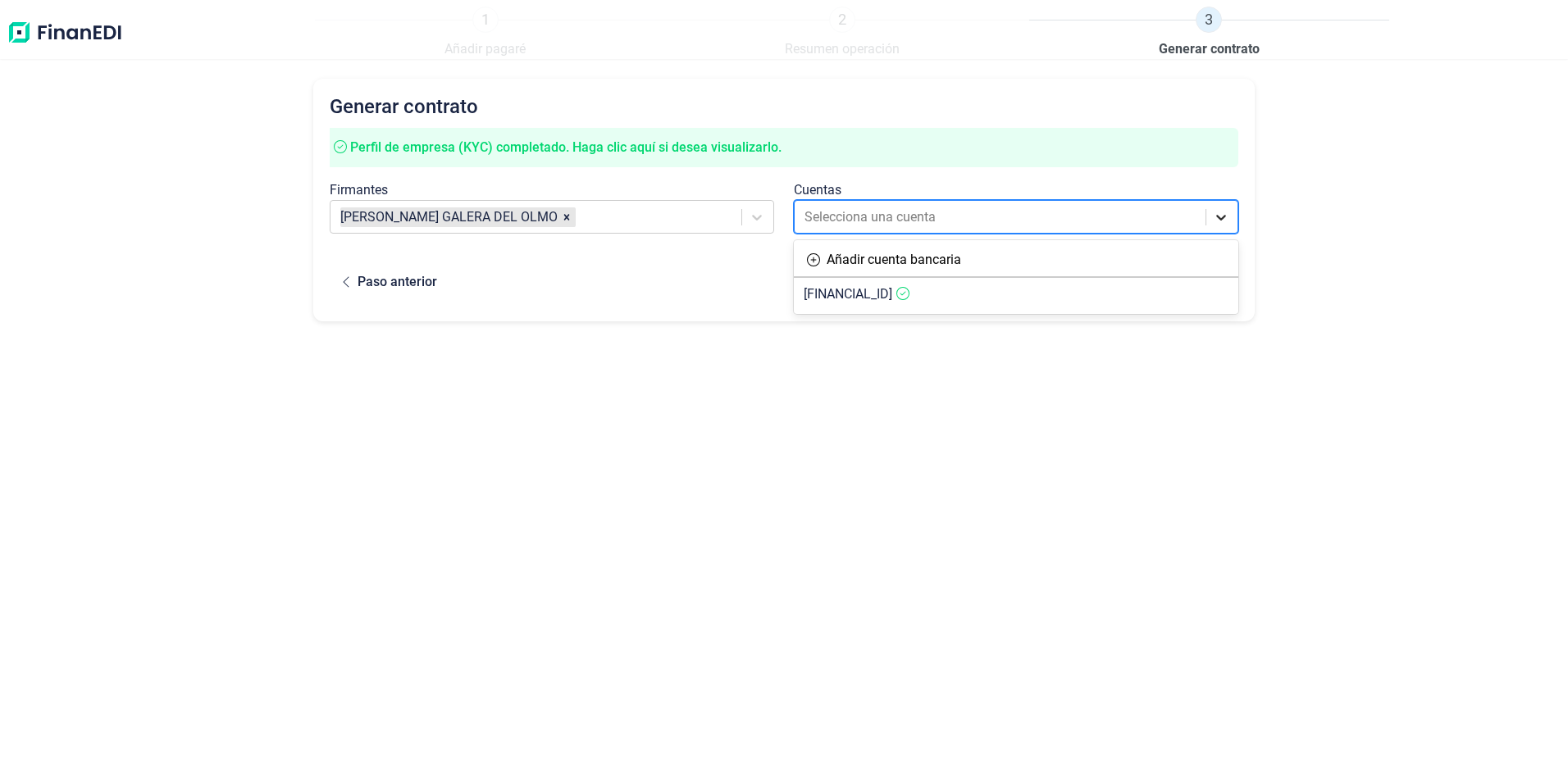
click at [1219, 219] on icon at bounding box center [1221, 217] width 16 height 16
click at [892, 299] on span "[FINANCIAL_ID]" at bounding box center [848, 293] width 88 height 15
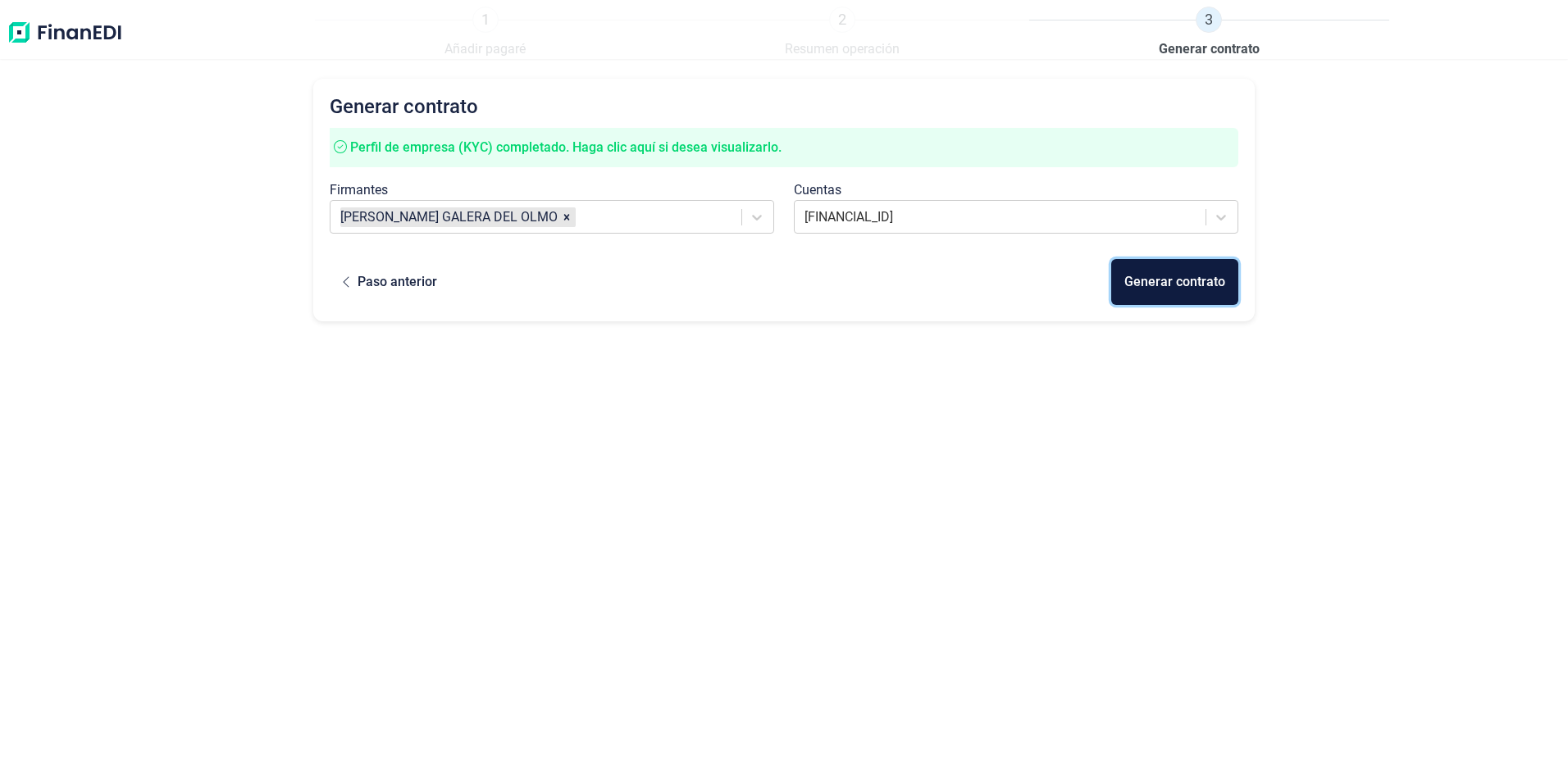
click at [1192, 283] on div "Generar contrato" at bounding box center [1175, 282] width 101 height 20
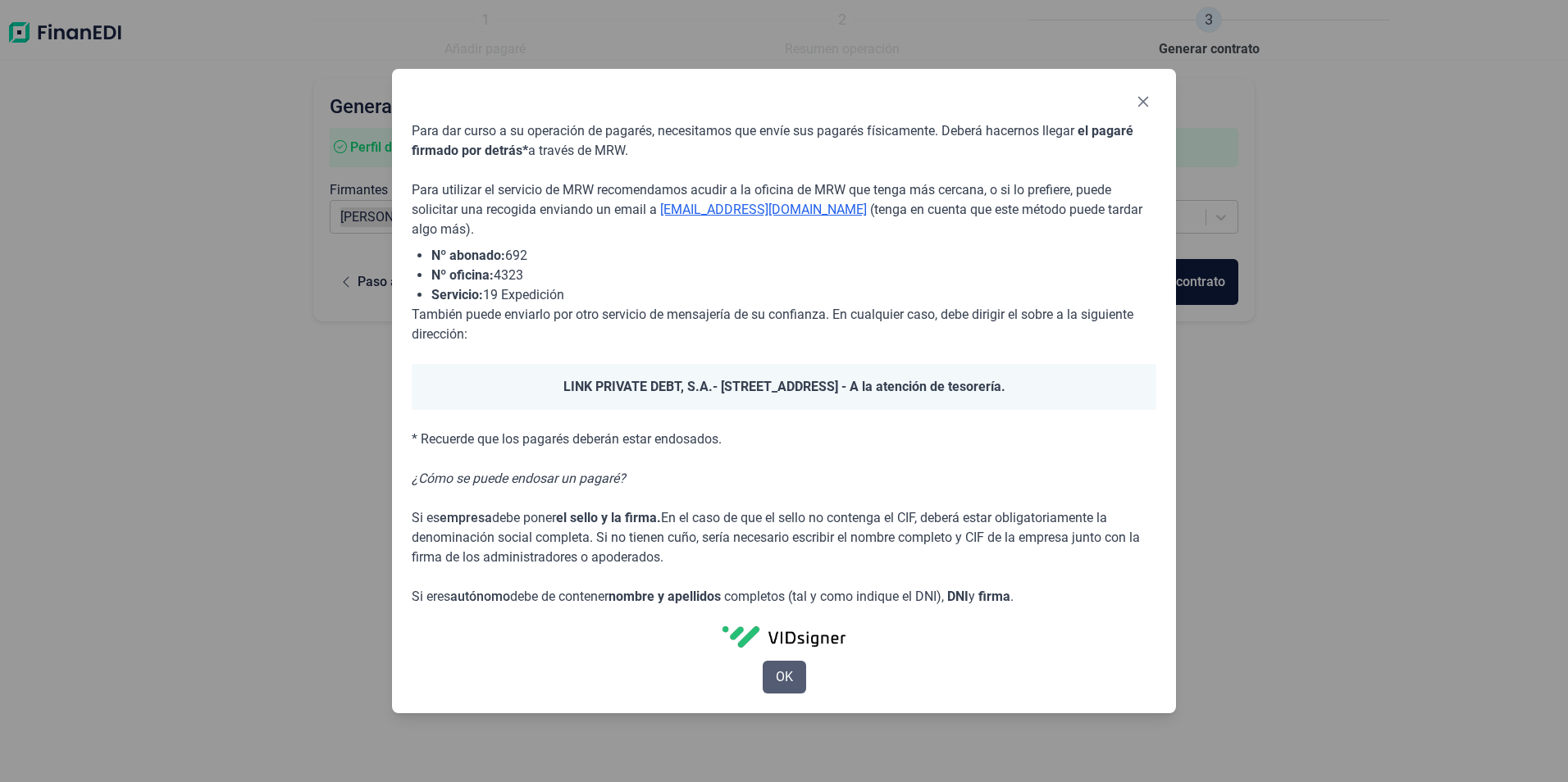
click at [789, 675] on span "OK" at bounding box center [784, 677] width 17 height 20
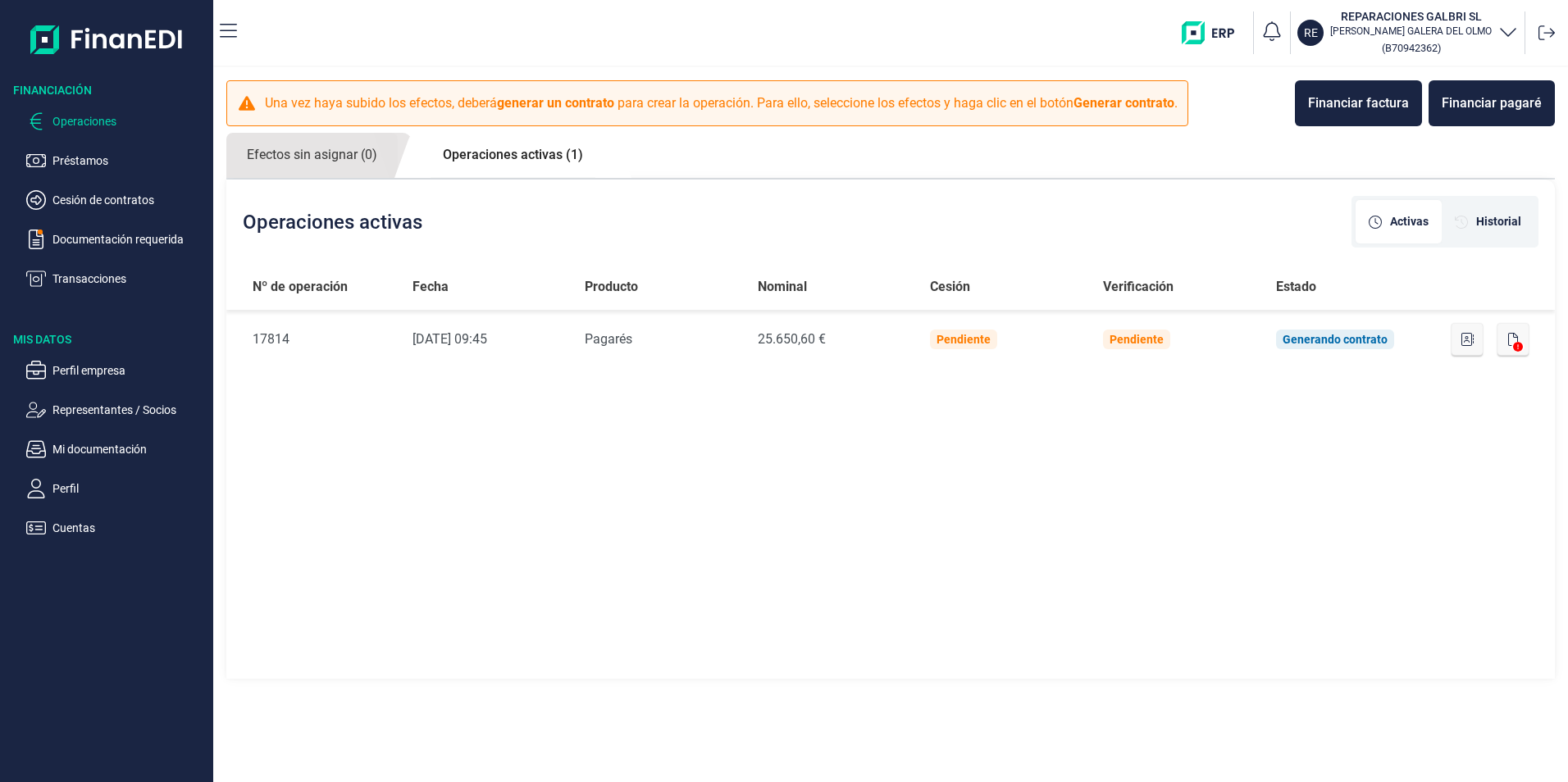
click at [512, 485] on div "Nº de operación Fecha Producto Nominal Cesión Verificación Estado Nº de Operaci…" at bounding box center [890, 473] width 1328 height 418
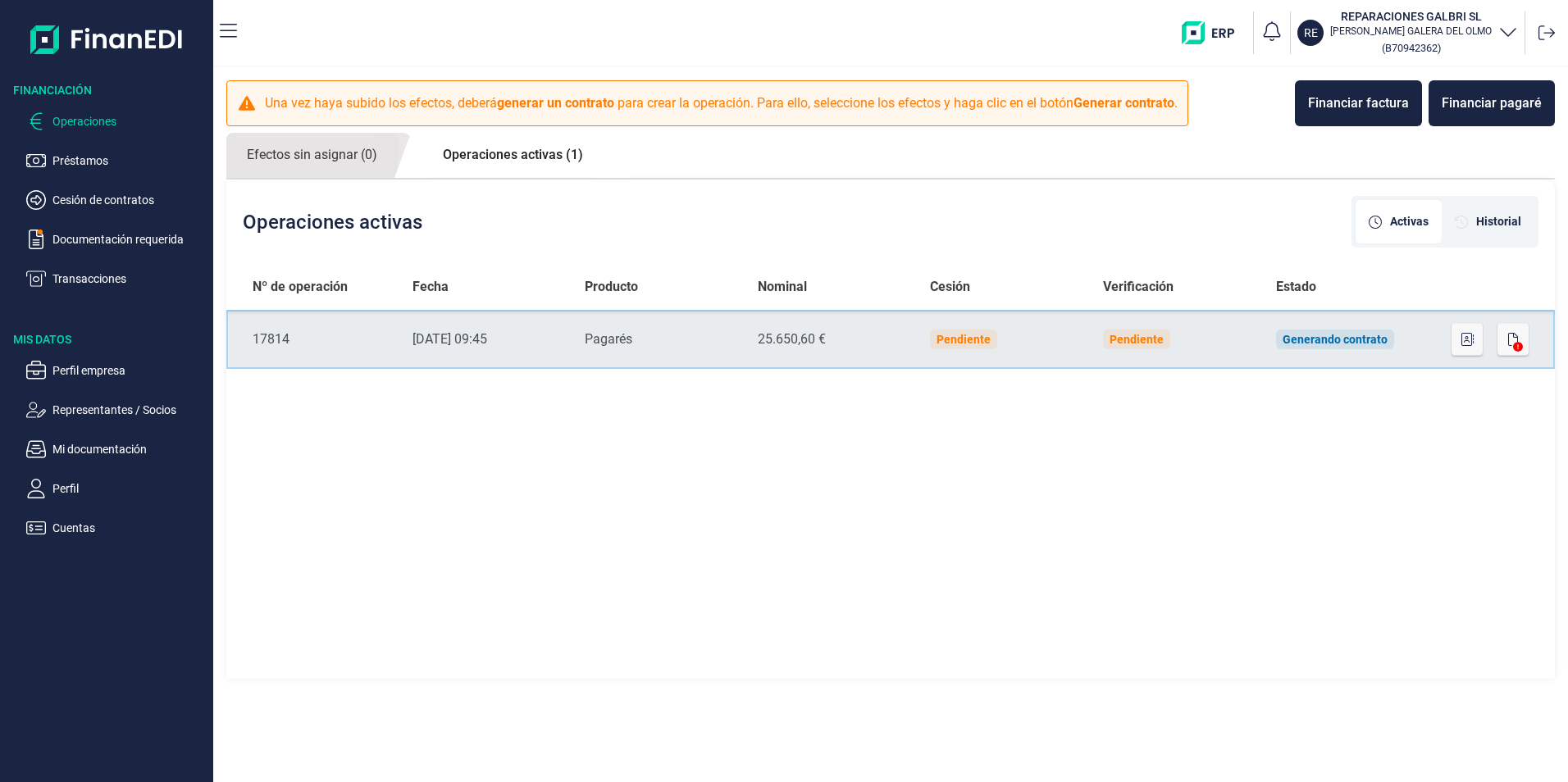
click at [279, 337] on div "17814" at bounding box center [318, 339] width 133 height 20
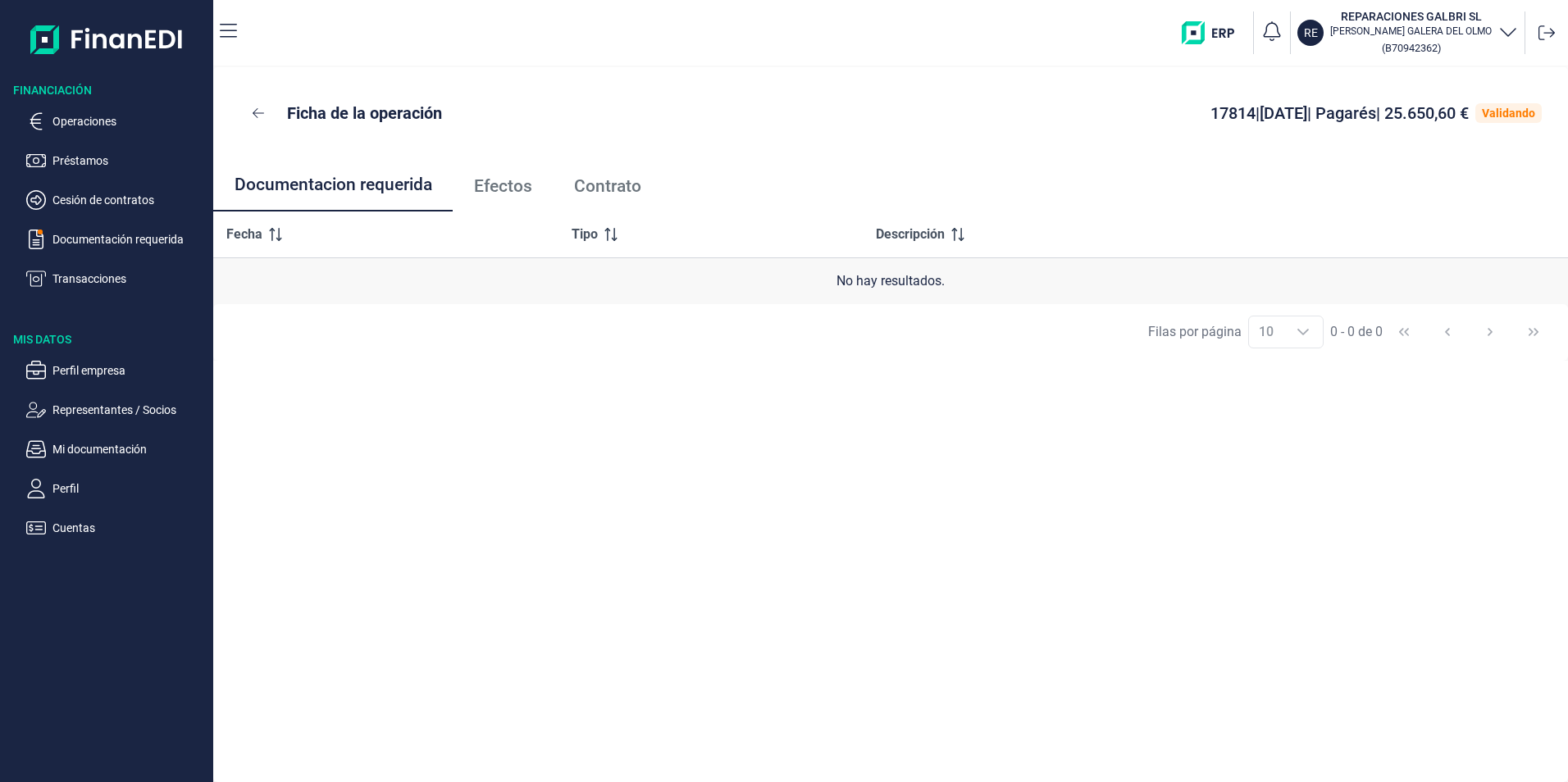
click at [497, 184] on span "Efectos" at bounding box center [503, 186] width 59 height 17
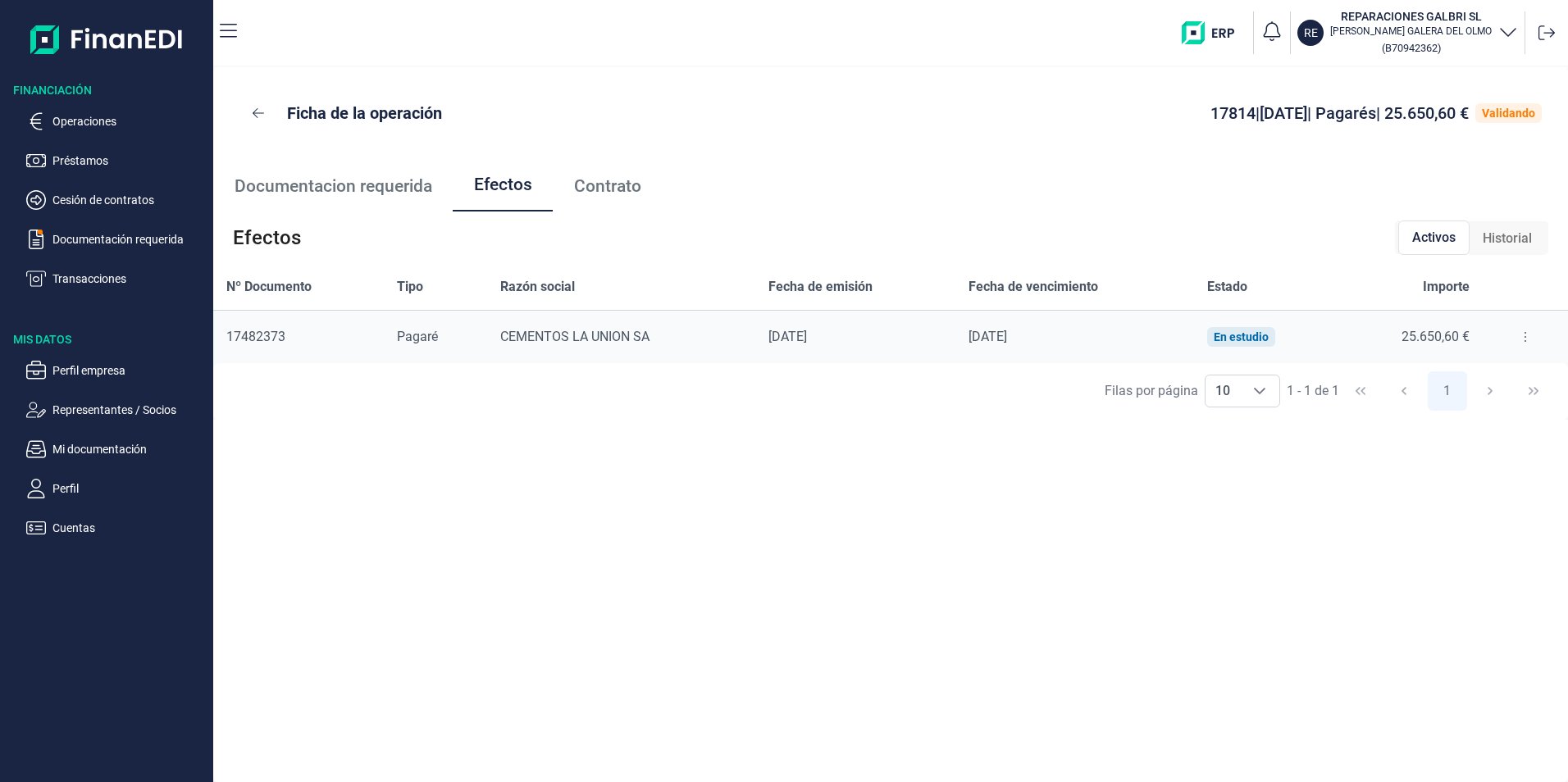
click at [1516, 336] on button at bounding box center [1525, 336] width 30 height 26
click at [1473, 375] on span "Detalles efecto" at bounding box center [1471, 378] width 75 height 16
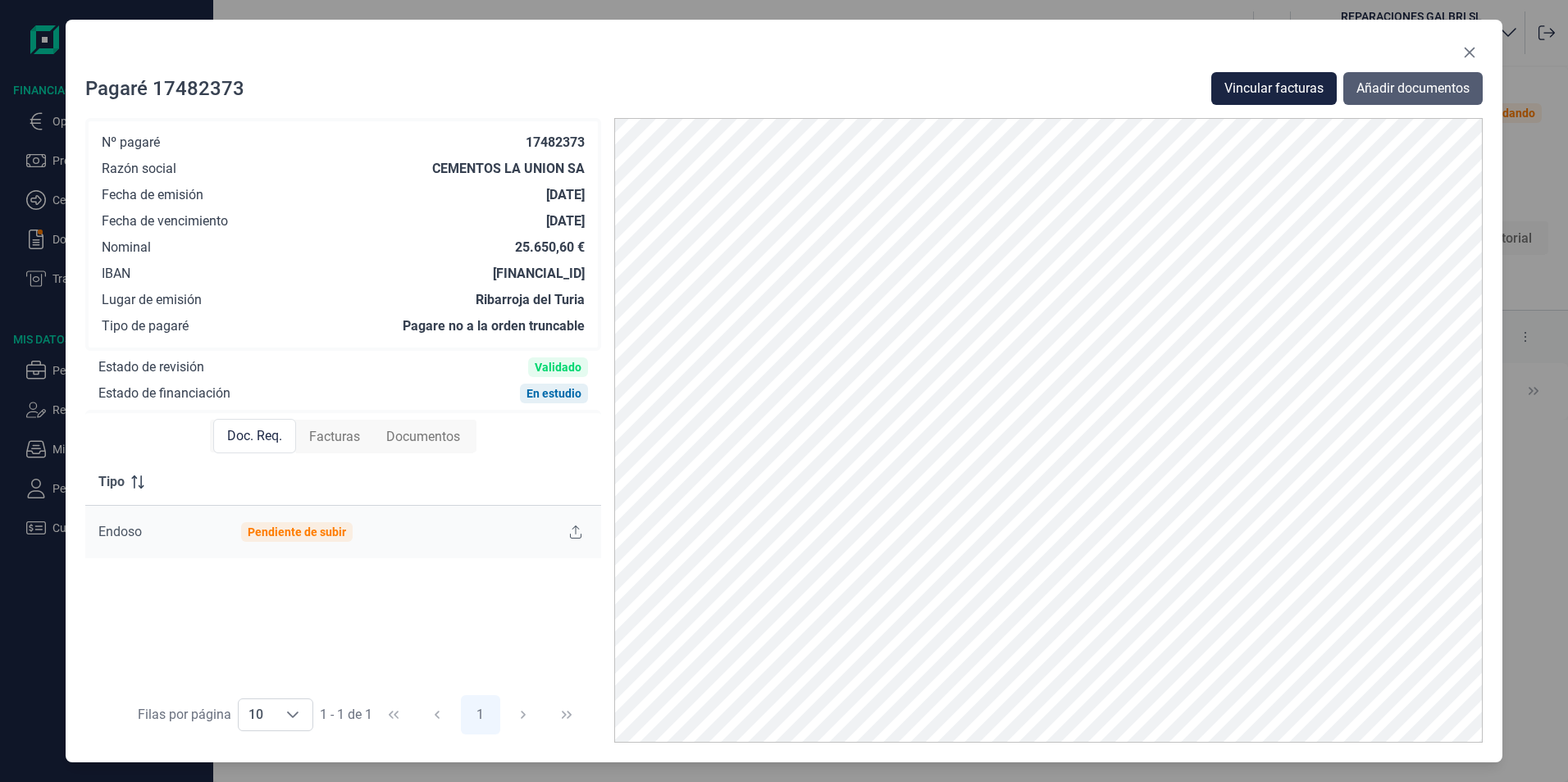
click at [1380, 87] on span "Añadir documentos" at bounding box center [1412, 88] width 113 height 20
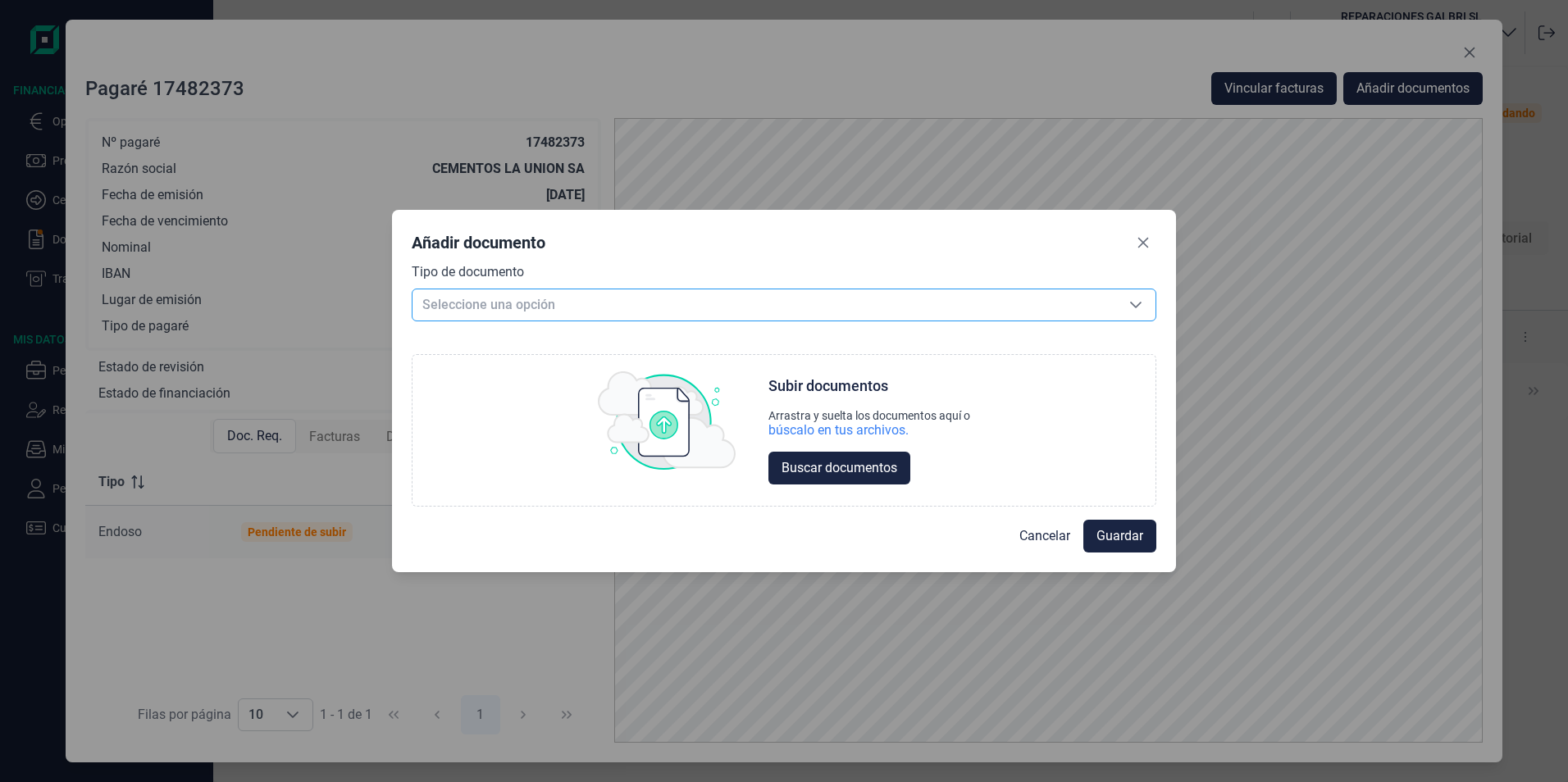
click at [1138, 307] on icon "Seleccione una opción" at bounding box center [1135, 305] width 14 height 14
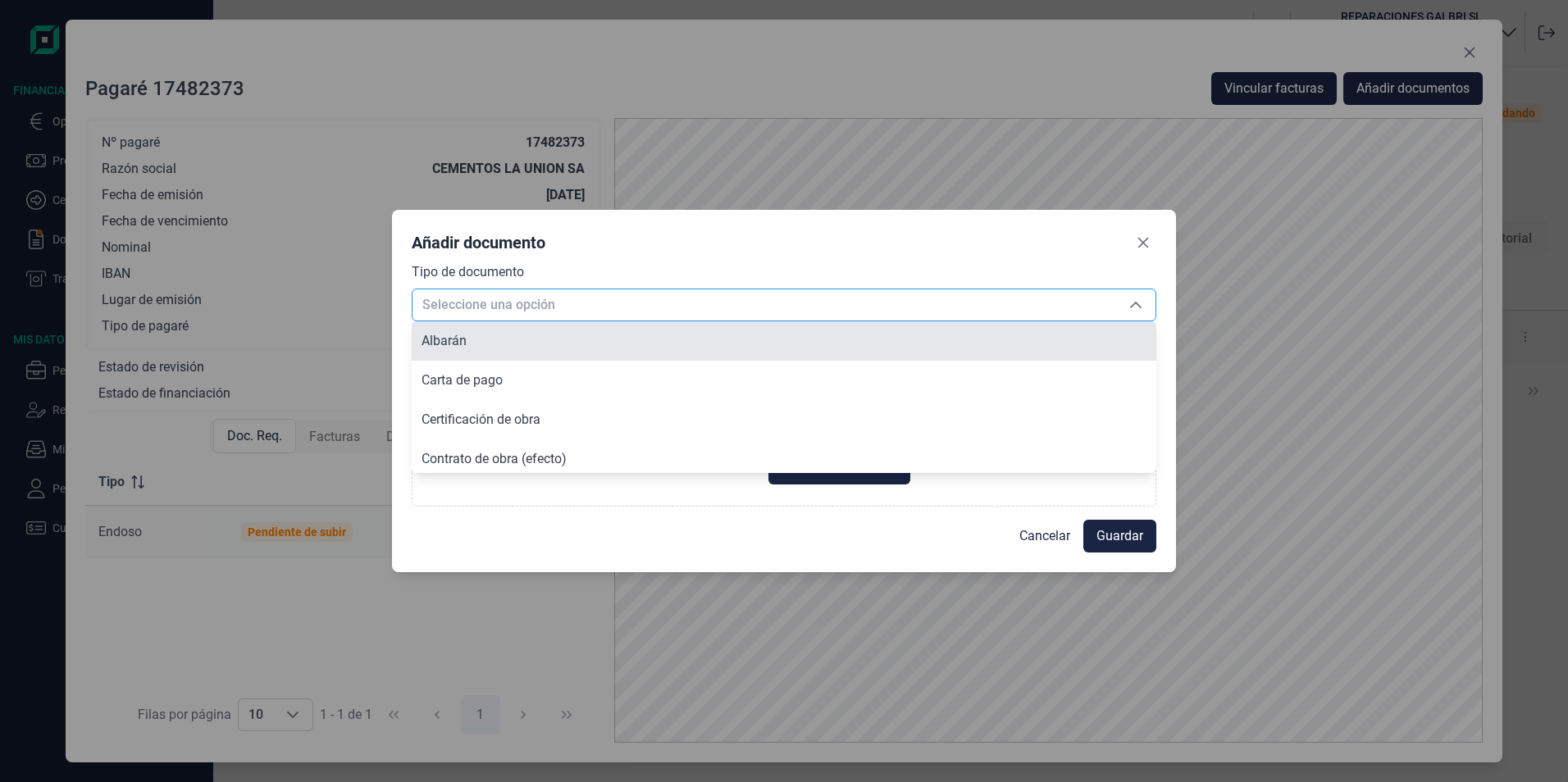
click at [578, 337] on li "Albarán" at bounding box center [783, 341] width 744 height 40
type input "Albarán"
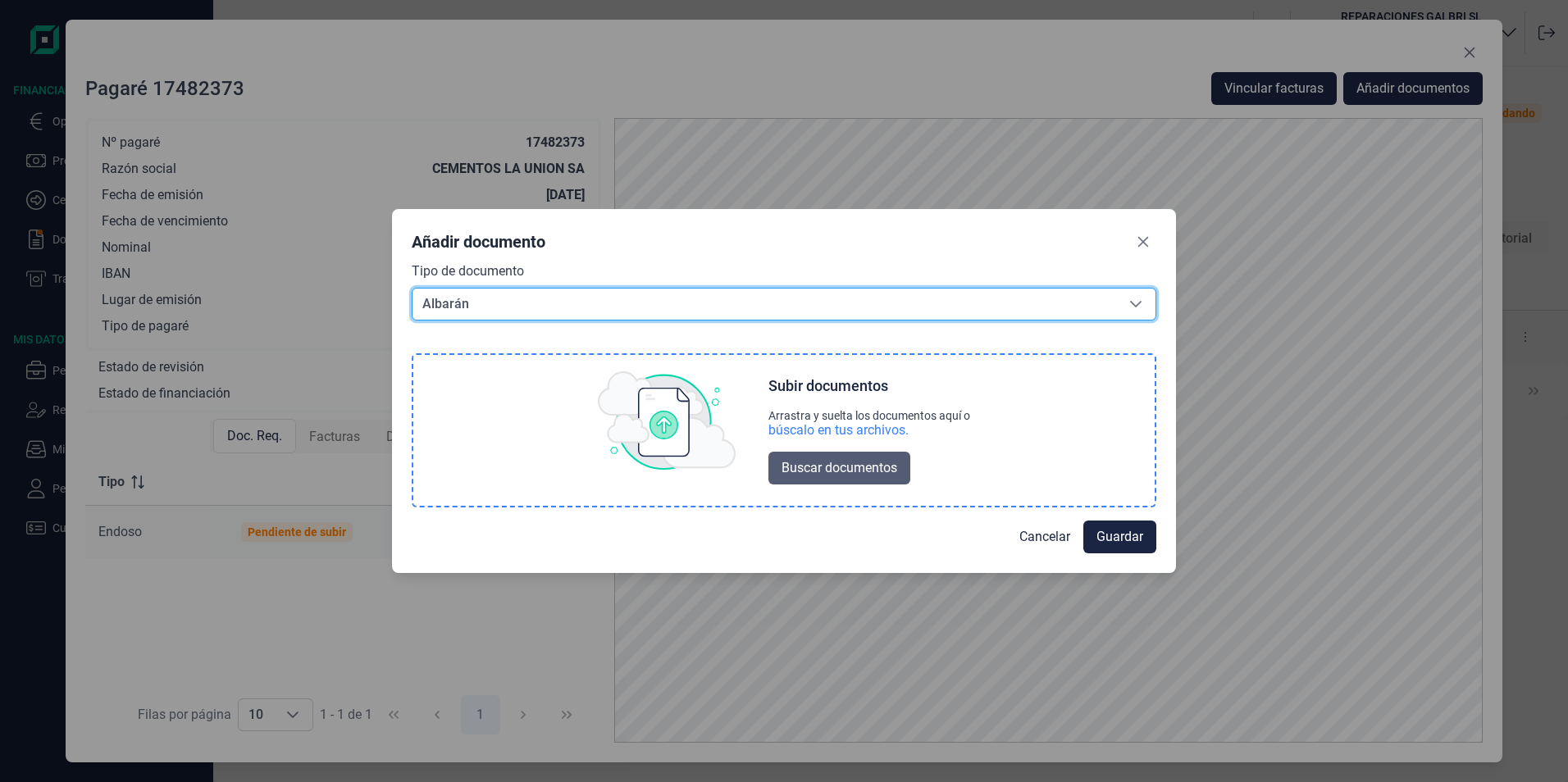
click at [866, 465] on span "Buscar documentos" at bounding box center [839, 468] width 115 height 20
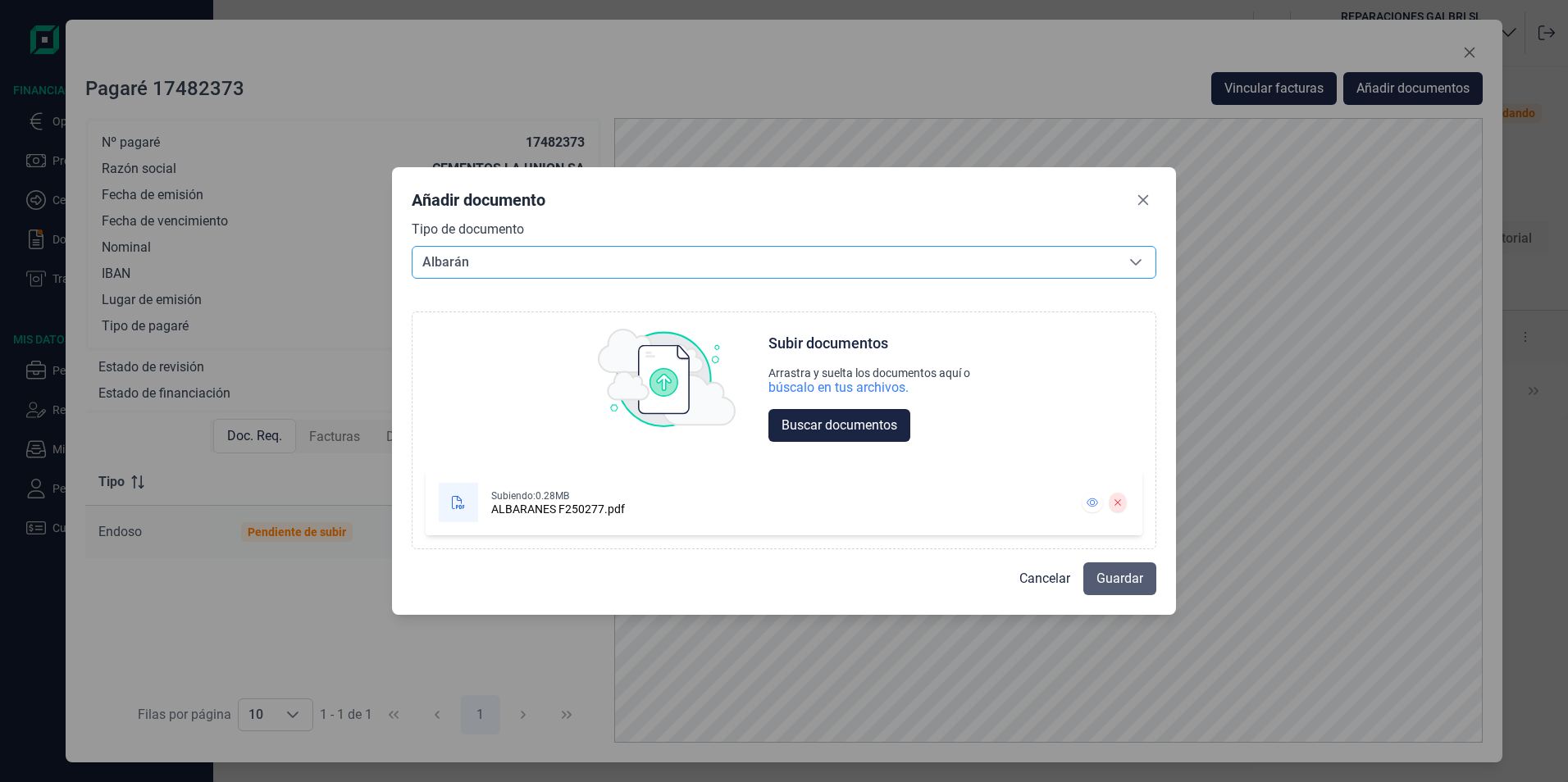
click at [1125, 578] on span "Guardar" at bounding box center [1120, 579] width 47 height 20
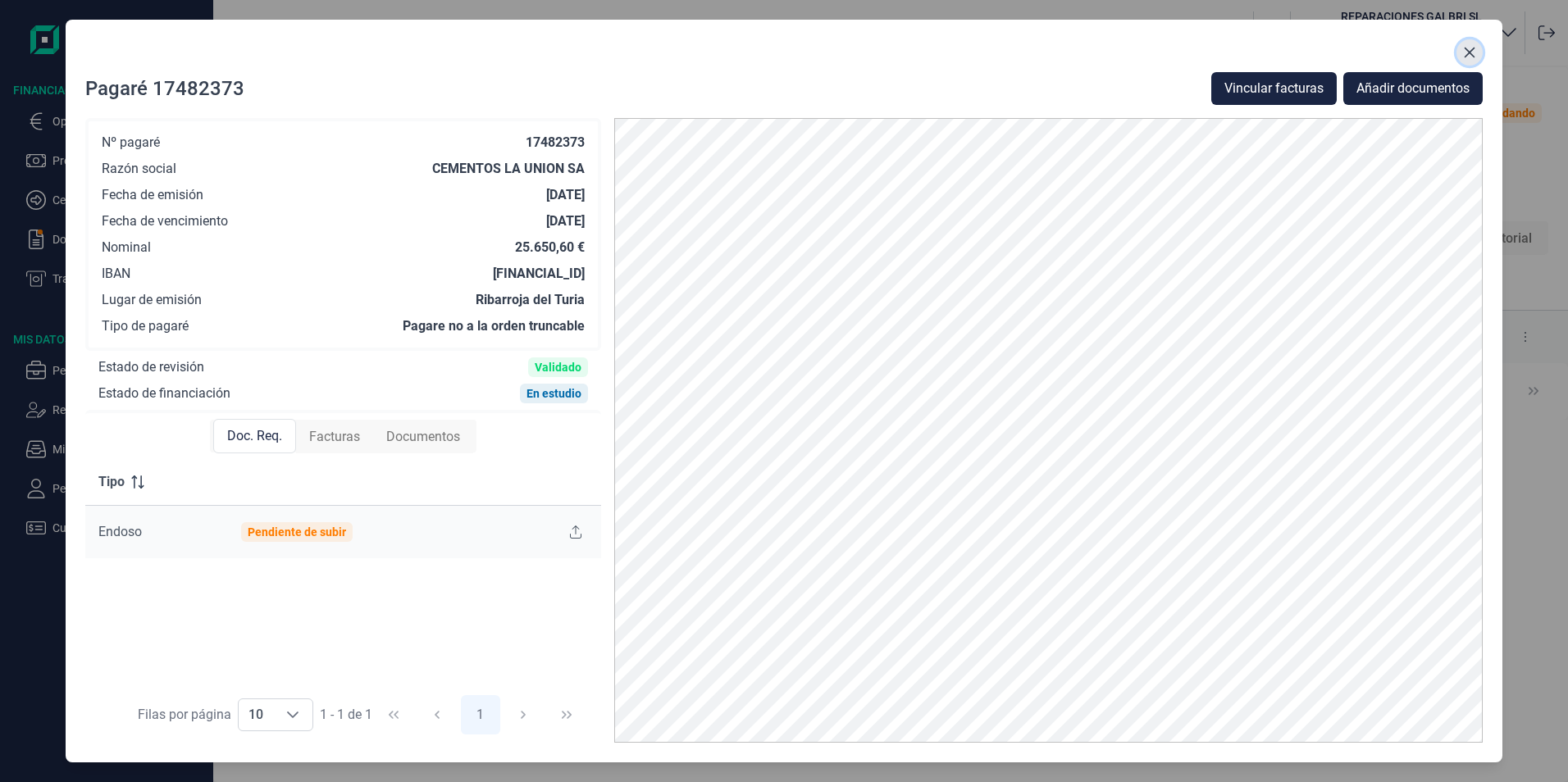
click at [1467, 51] on icon "Close" at bounding box center [1469, 52] width 14 height 14
